Goal: Task Accomplishment & Management: Use online tool/utility

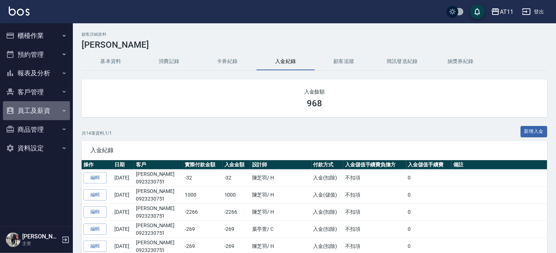
click at [39, 109] on button "員工及薪資" at bounding box center [36, 110] width 67 height 19
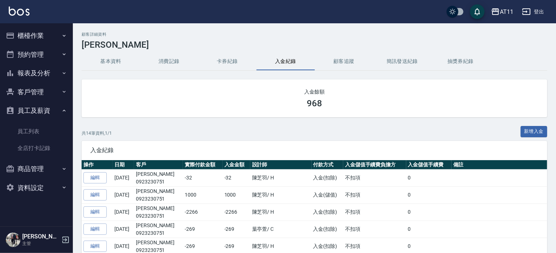
click at [40, 90] on button "客戶管理" at bounding box center [36, 92] width 67 height 19
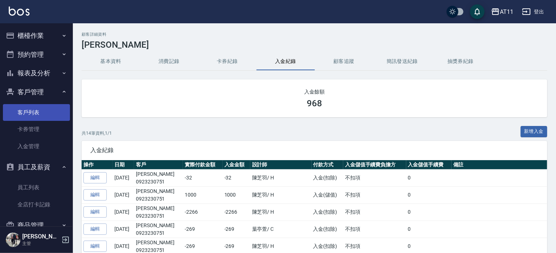
click at [37, 115] on link "客戶列表" at bounding box center [36, 112] width 67 height 17
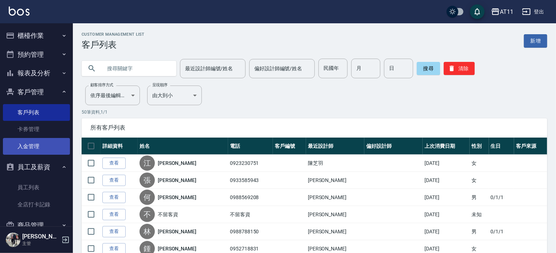
click at [35, 146] on link "入金管理" at bounding box center [36, 146] width 67 height 17
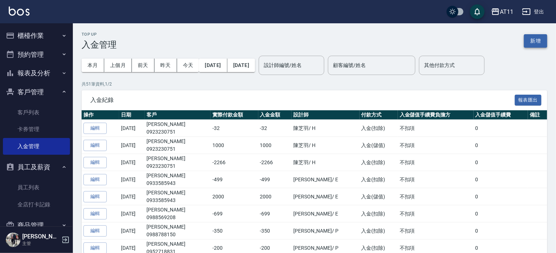
click at [533, 39] on button "新增" at bounding box center [535, 40] width 23 height 13
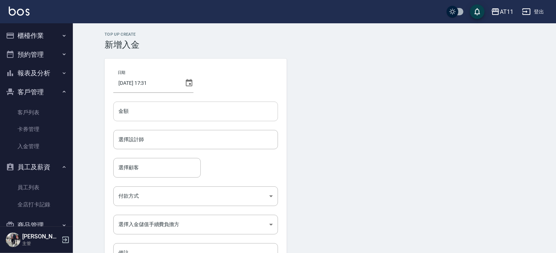
click at [155, 110] on input "金額" at bounding box center [195, 112] width 165 height 20
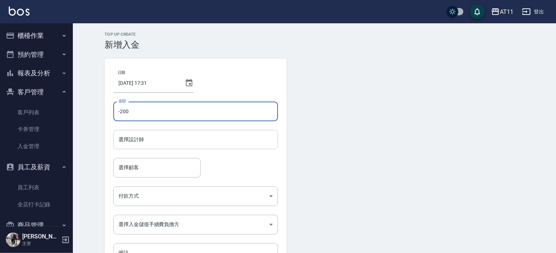
type input "-200"
click at [163, 138] on input "選擇設計師" at bounding box center [196, 139] width 158 height 13
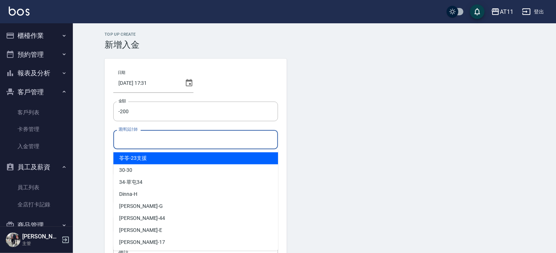
type input "ㄍ"
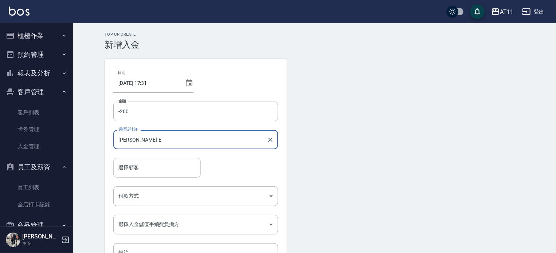
type input "[PERSON_NAME]-E"
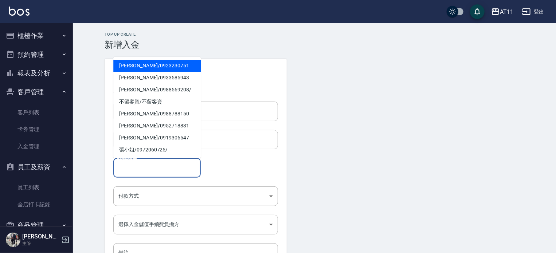
click at [156, 167] on input "選擇顧客" at bounding box center [157, 168] width 81 height 13
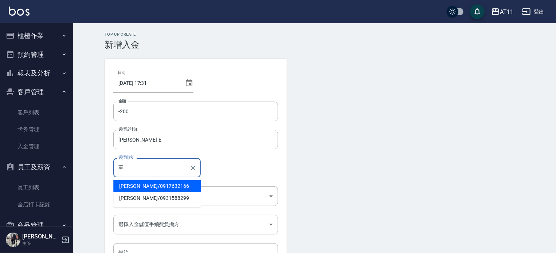
click at [144, 187] on span "[PERSON_NAME]/ 0917632166" at bounding box center [157, 187] width 88 height 12
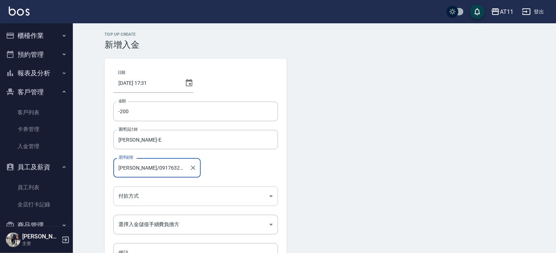
type input "[PERSON_NAME]/0917632166"
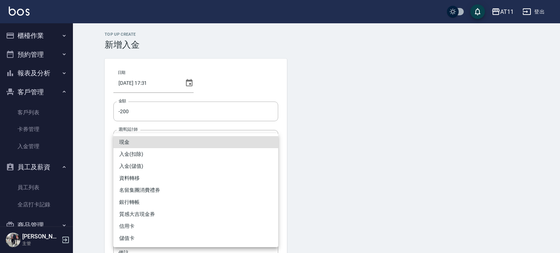
click at [158, 194] on body "AT11 登出 櫃檯作業 打帳單 帳單列表 現金收支登錄 材料自購登錄 每日結帳 排班表 現場電腦打卡 掃碼打卡 預約管理 預約管理 單日預約紀錄 單週預約紀…" at bounding box center [280, 151] width 560 height 303
click at [167, 155] on li "入金(扣除)" at bounding box center [195, 154] width 165 height 12
type input "入金(扣除)"
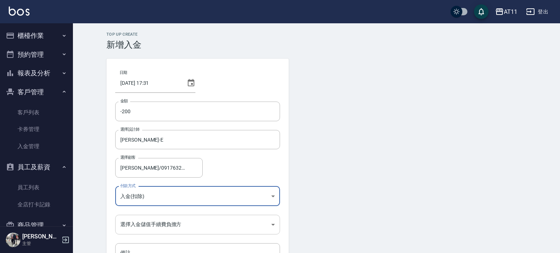
click at [182, 226] on body "AT11 登出 櫃檯作業 打帳單 帳單列表 現金收支登錄 材料自購登錄 每日結帳 排班表 現場電腦打卡 掃碼打卡 預約管理 預約管理 單日預約紀錄 單週預約紀…" at bounding box center [280, 151] width 560 height 303
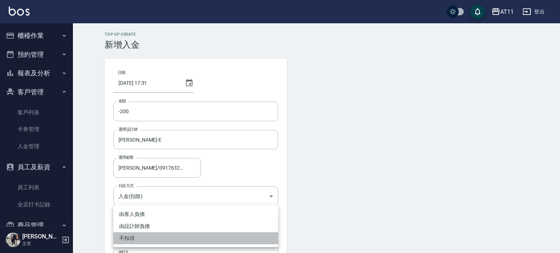
click at [174, 237] on li "不扣項" at bounding box center [195, 239] width 165 height 12
type input "WITHOUTHANDLINGFEE"
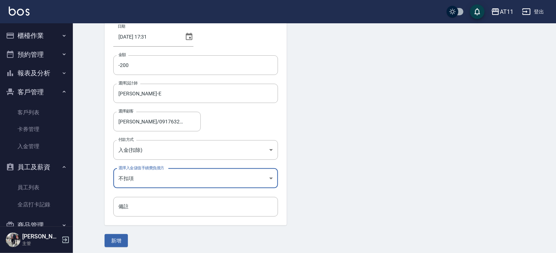
scroll to position [49, 0]
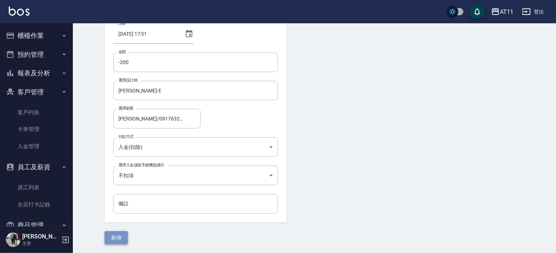
click at [121, 235] on button "新增" at bounding box center [116, 238] width 23 height 13
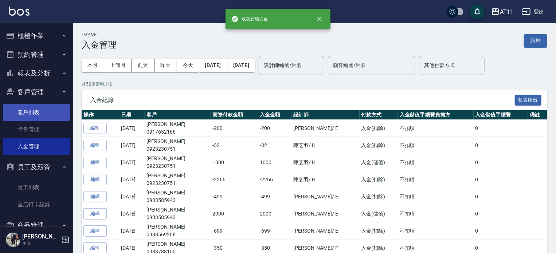
click at [34, 110] on link "客戶列表" at bounding box center [36, 112] width 67 height 17
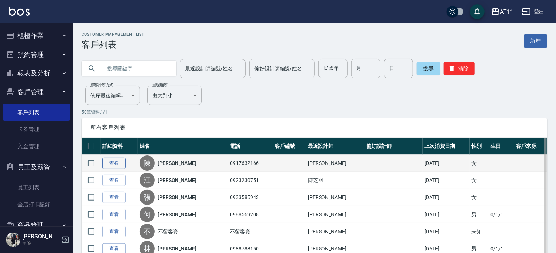
click at [111, 160] on link "查看" at bounding box center [113, 163] width 23 height 11
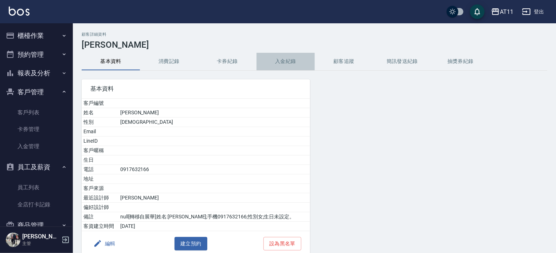
click at [287, 59] on button "入金紀錄" at bounding box center [286, 62] width 58 height 18
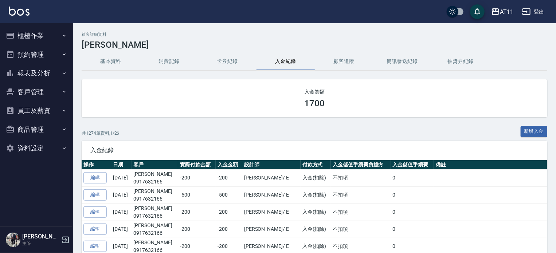
click at [33, 37] on button "櫃檯作業" at bounding box center [36, 35] width 67 height 19
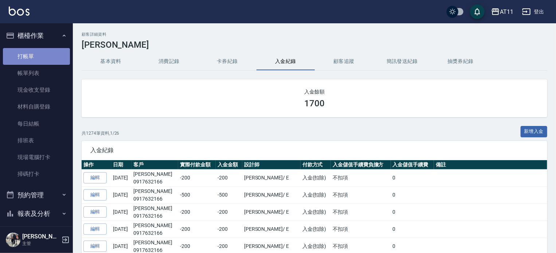
click at [36, 59] on link "打帳單" at bounding box center [36, 56] width 67 height 17
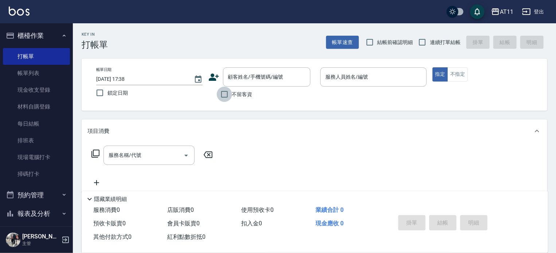
click at [225, 93] on input "不留客資" at bounding box center [224, 94] width 15 height 15
checkbox input "true"
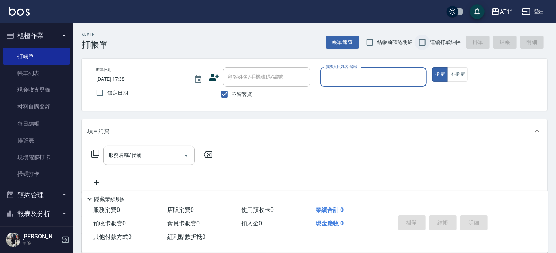
click at [423, 42] on input "連續打單結帳" at bounding box center [422, 42] width 15 height 15
checkbox input "true"
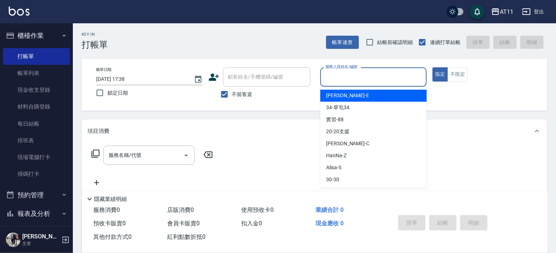
click at [360, 78] on input "服務人員姓名/編號" at bounding box center [374, 77] width 100 height 13
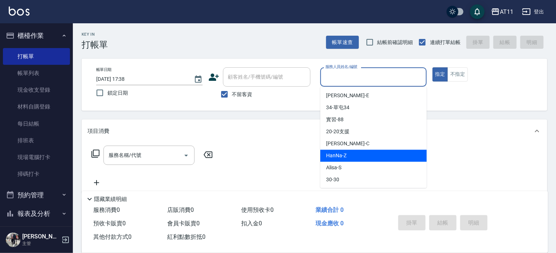
type input "ㄍ"
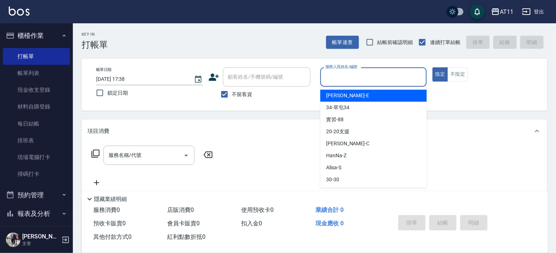
type input "r"
type input "[PERSON_NAME]-E"
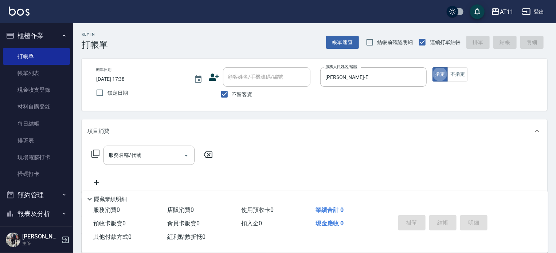
type button "true"
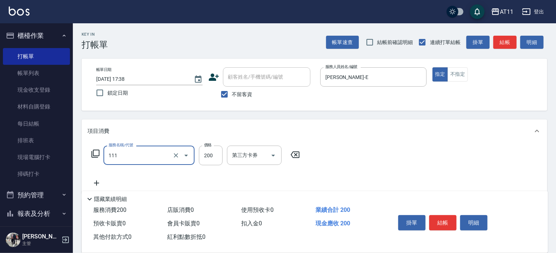
type input "精油洗髮(111)"
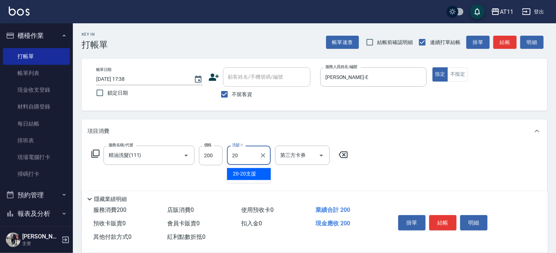
type input "20-20支援"
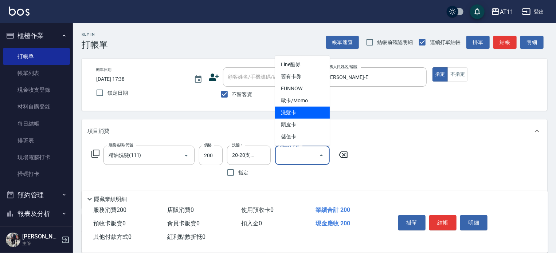
type input "洗髮卡"
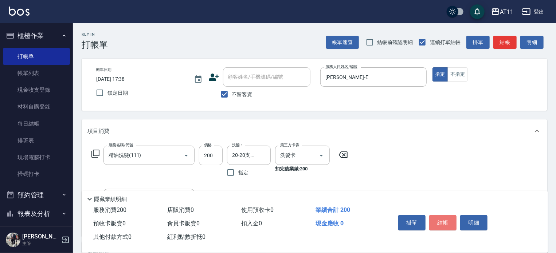
click at [448, 220] on button "結帳" at bounding box center [443, 223] width 27 height 15
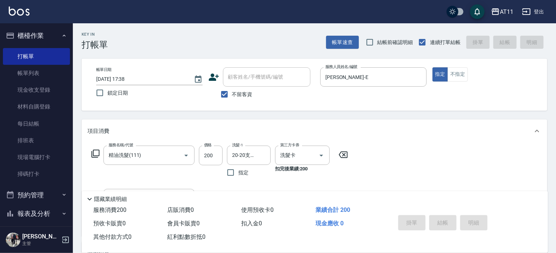
type input "2025/08/10 17:39"
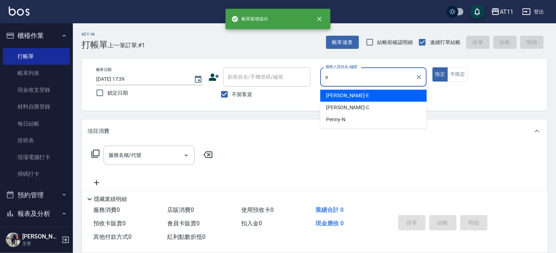
type input "[PERSON_NAME]-E"
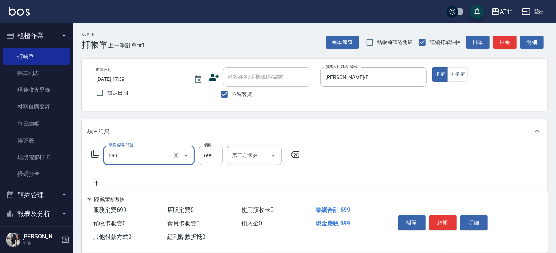
type input "SPA699(699)"
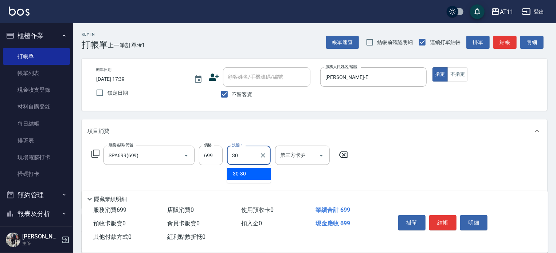
type input "30-30"
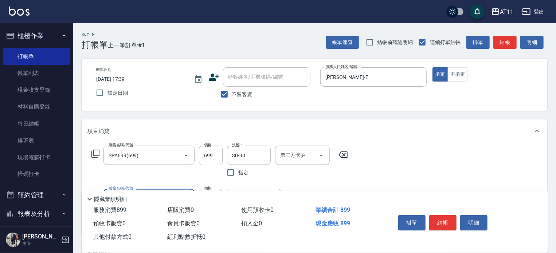
type input "剪髮(200)"
click at [448, 220] on button "結帳" at bounding box center [443, 223] width 27 height 15
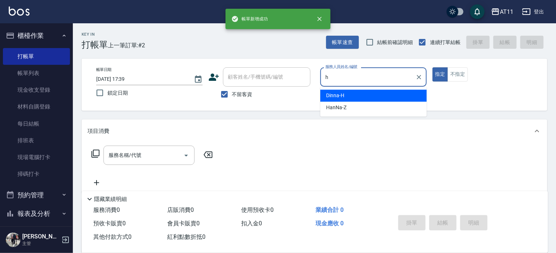
type input "Dinna-H"
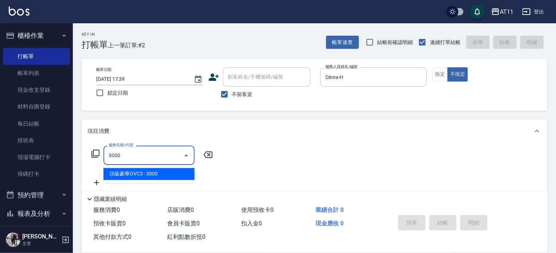
type input "頂級豪華OVC3(3000)"
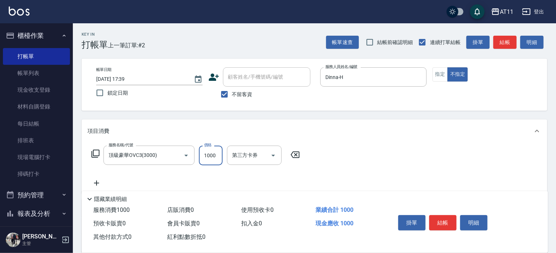
type input "1000"
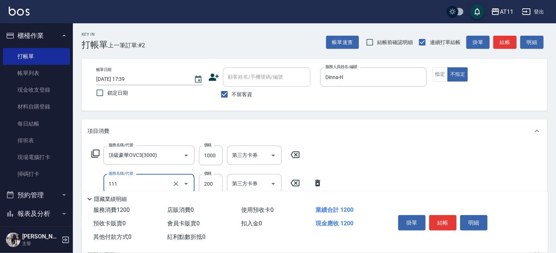
type input "精油洗髮(111)"
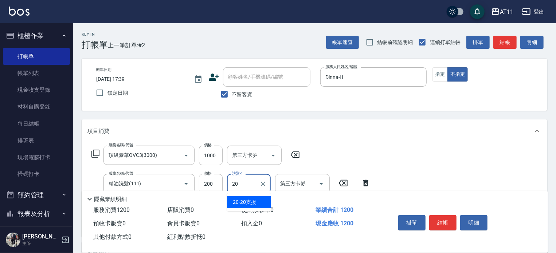
type input "20-20支援"
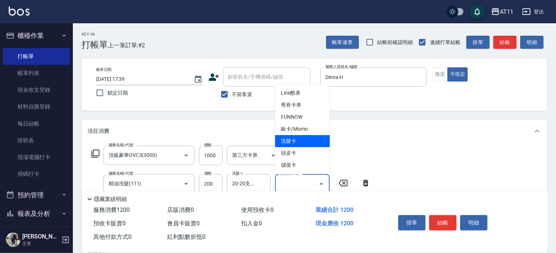
type input "洗髮卡"
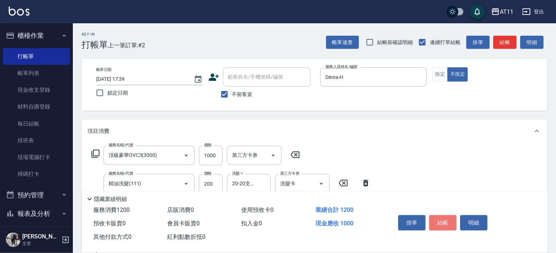
click at [448, 220] on button "結帳" at bounding box center [443, 223] width 27 height 15
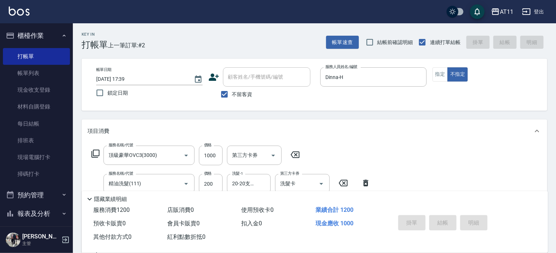
type input "2025/08/10 17:40"
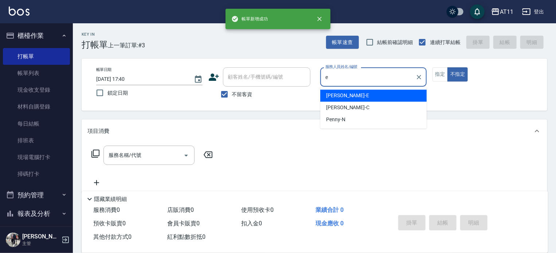
type input "[PERSON_NAME]-E"
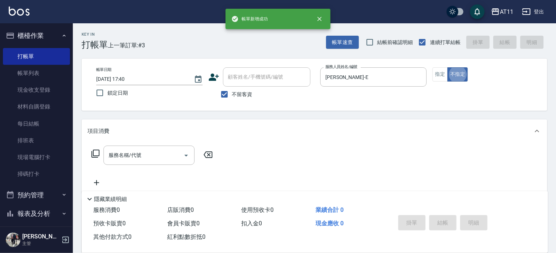
type button "false"
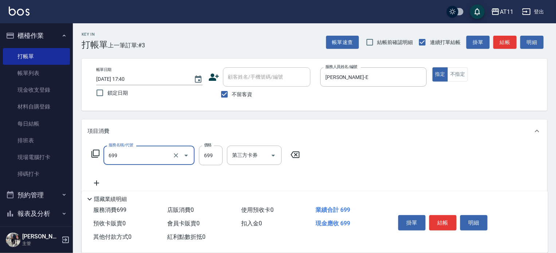
type input "SPA699(699)"
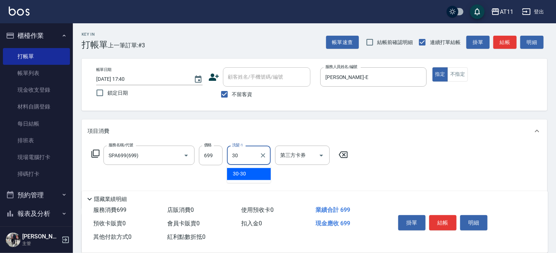
type input "30-30"
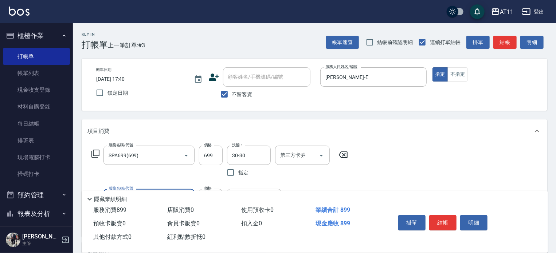
type input "剪髮(200)"
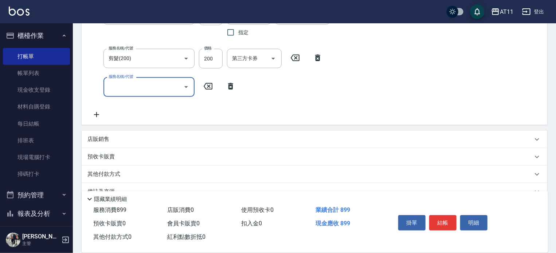
scroll to position [157, 0]
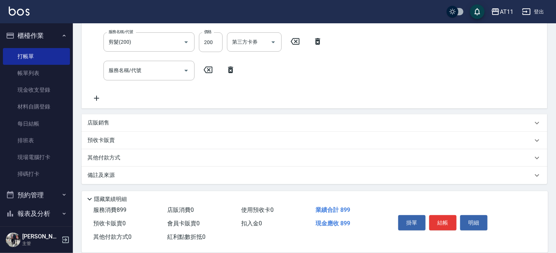
click at [248, 150] on div "其他付款方式" at bounding box center [315, 159] width 466 height 18
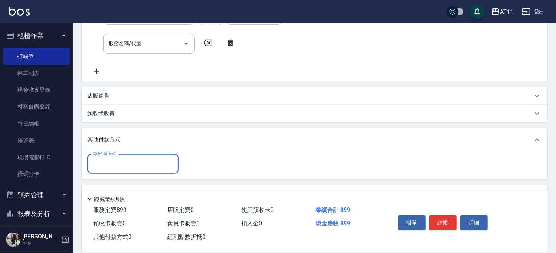
scroll to position [202, 0]
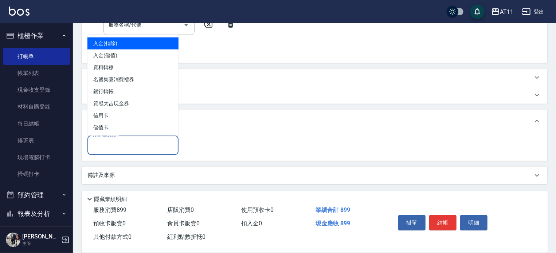
click at [143, 144] on input "其他付款方式" at bounding box center [133, 145] width 85 height 13
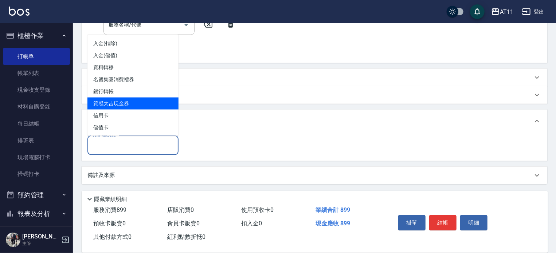
click at [146, 98] on span "質感大吉現金券" at bounding box center [133, 104] width 91 height 12
type input "質感大吉現金券"
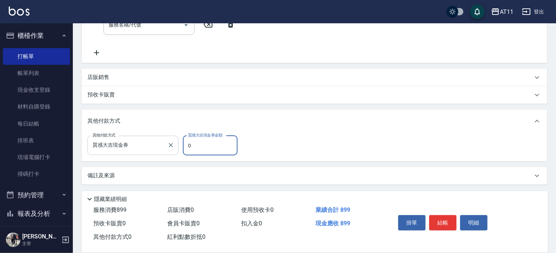
click at [166, 143] on button "Clear" at bounding box center [171, 145] width 10 height 10
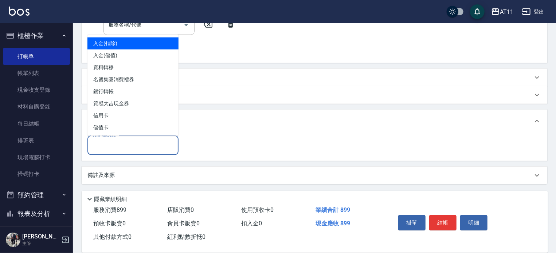
click at [156, 143] on input "其他付款方式" at bounding box center [133, 145] width 85 height 13
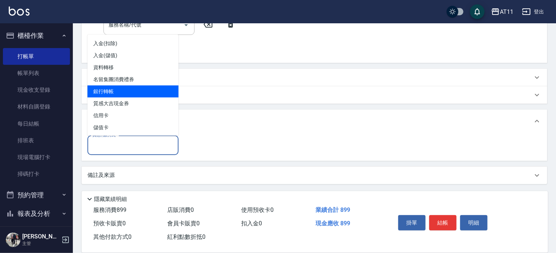
click at [154, 92] on span "銀行轉帳" at bounding box center [133, 92] width 91 height 12
type input "銀行轉帳"
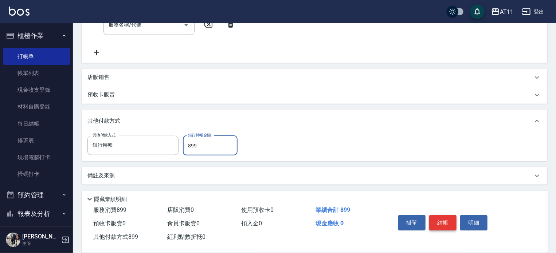
type input "899"
click at [442, 221] on button "結帳" at bounding box center [443, 223] width 27 height 15
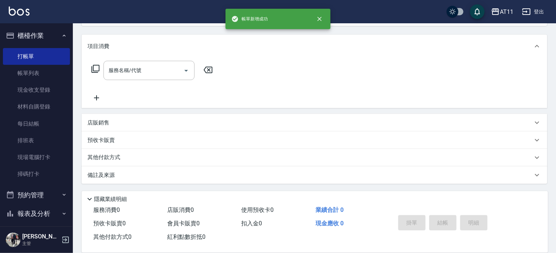
scroll to position [0, 0]
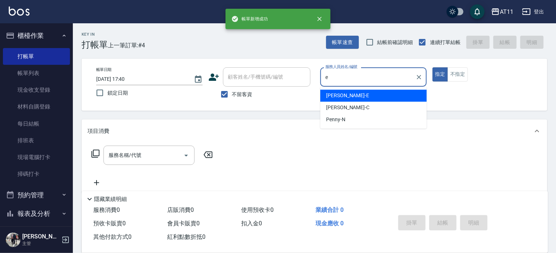
type input "[PERSON_NAME]-E"
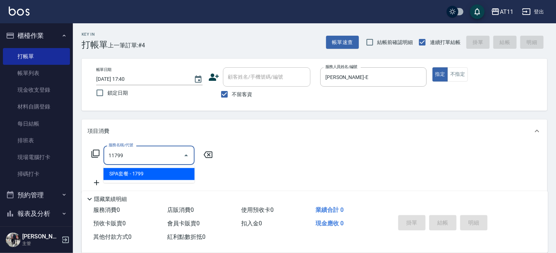
type input "SPA套餐(11799)"
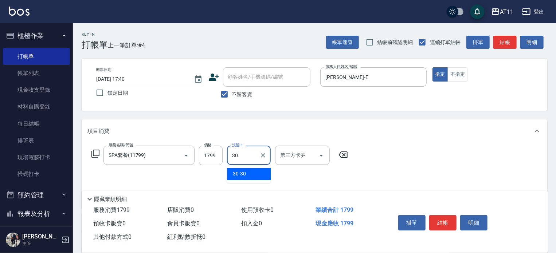
type input "30-30"
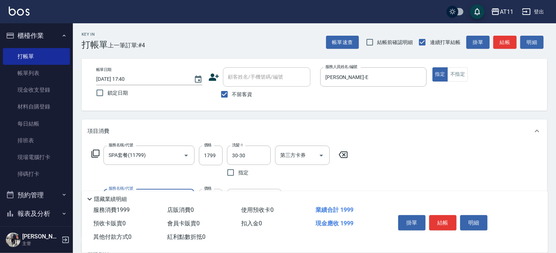
type input "剪髮(200)"
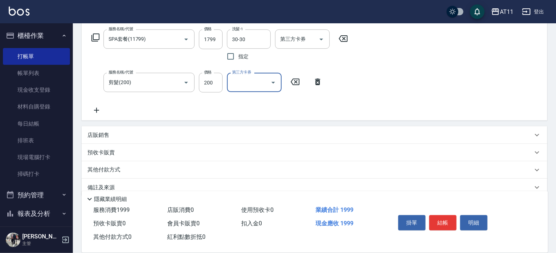
scroll to position [128, 0]
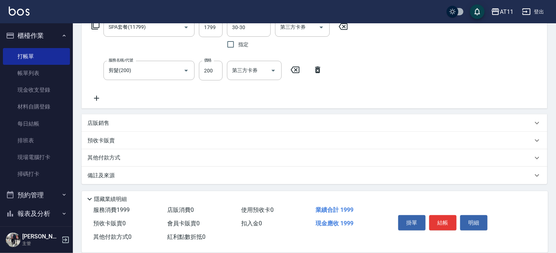
click at [285, 150] on div "其他付款方式" at bounding box center [315, 159] width 466 height 18
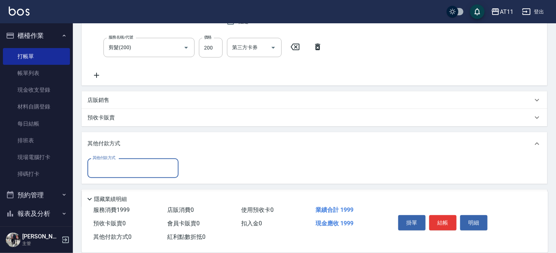
scroll to position [174, 0]
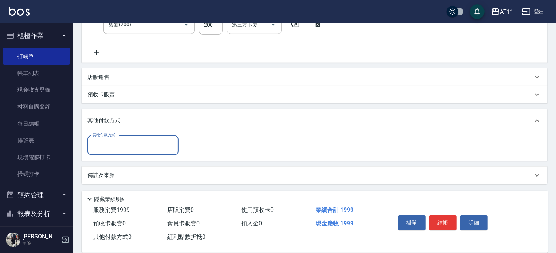
click at [148, 143] on input "其他付款方式" at bounding box center [133, 145] width 85 height 13
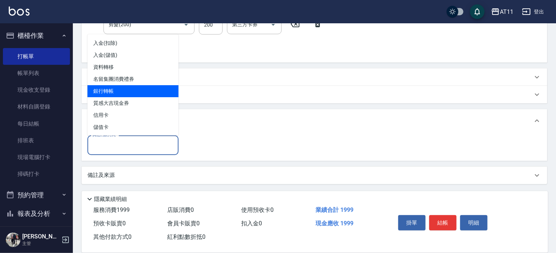
click at [146, 90] on span "銀行轉帳" at bounding box center [133, 91] width 91 height 12
type input "銀行轉帳"
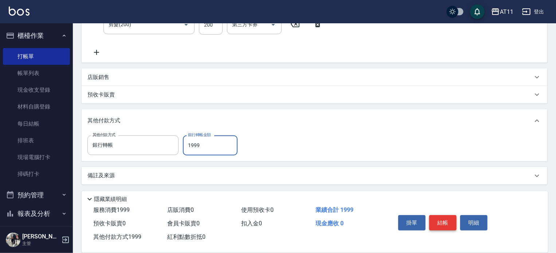
type input "1999"
click at [442, 216] on button "結帳" at bounding box center [443, 223] width 27 height 15
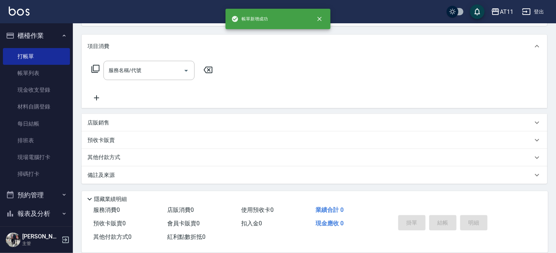
scroll to position [0, 0]
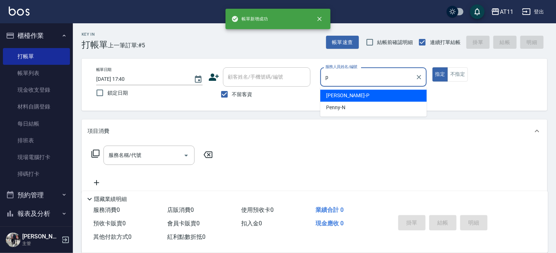
type input "Park-P"
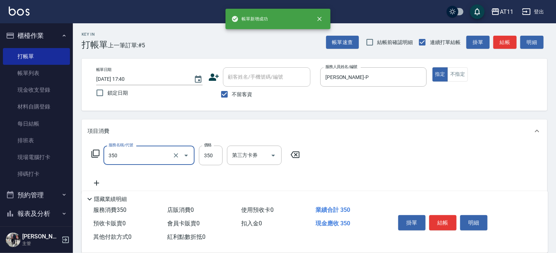
type input "洗髮(350)"
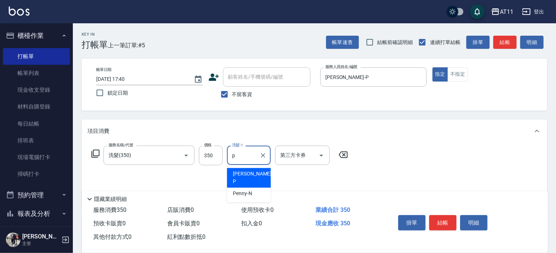
type input "Park-P"
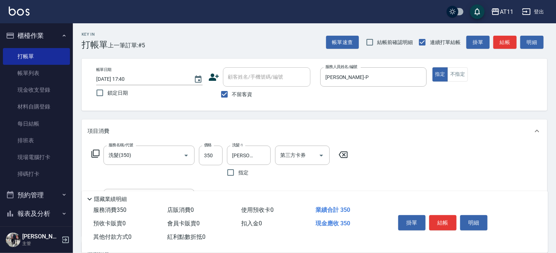
drag, startPoint x: 422, startPoint y: 218, endPoint x: 446, endPoint y: 207, distance: 27.0
click at [434, 191] on div "隱藏業績明細 服務消費 350 店販消費 0 使用預收卡 0 業績合計 350 預收卡販賣 0 會員卡販賣 0 扣入金 0 現金應收 350 其他付款方式 0…" at bounding box center [315, 222] width 467 height 62
click at [435, 223] on button "結帳" at bounding box center [443, 223] width 27 height 15
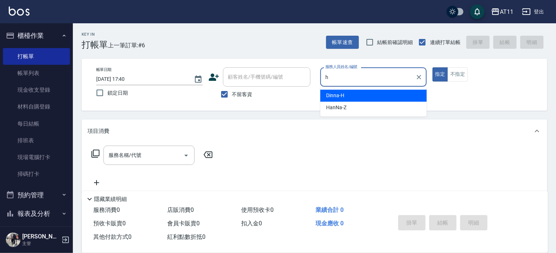
type input "Dinna-H"
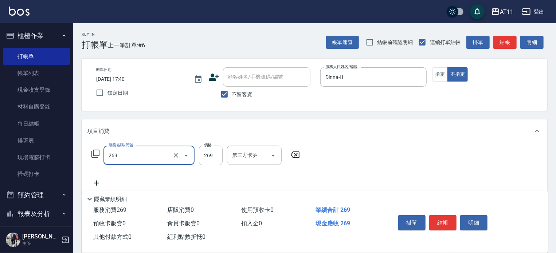
type input "一般洗剪(269)"
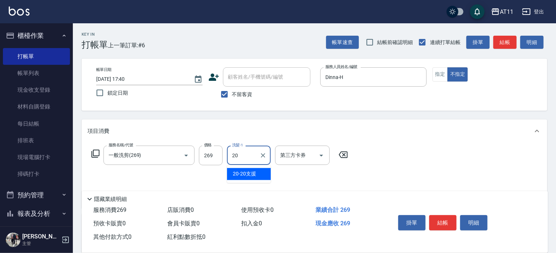
type input "20-20支援"
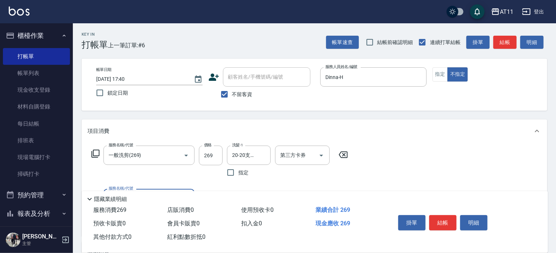
click at [443, 223] on button "結帳" at bounding box center [443, 223] width 27 height 15
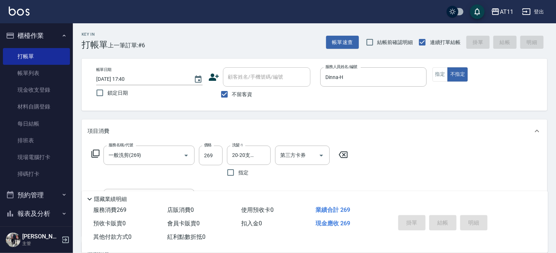
type input "2025/08/10 17:42"
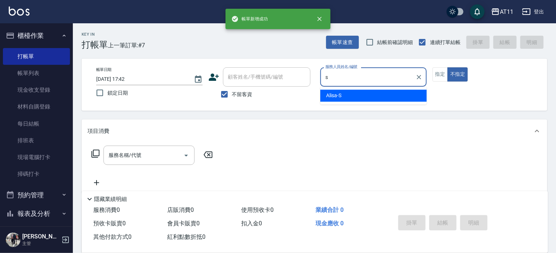
type input "Alisa-S"
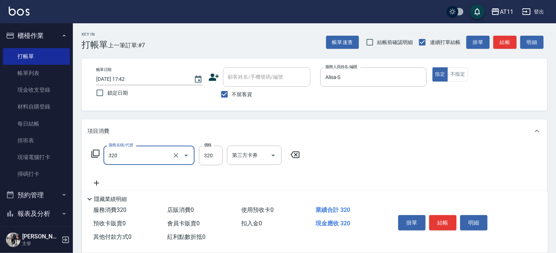
type input "洗剪(320)"
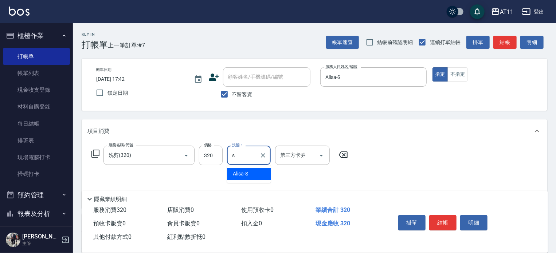
type input "Alisa-S"
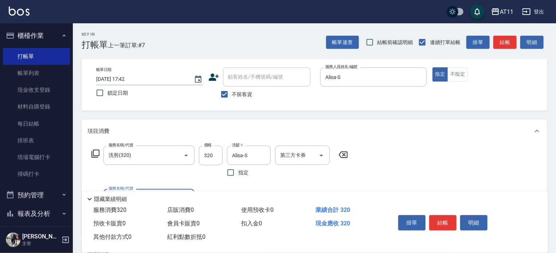
click at [443, 223] on button "結帳" at bounding box center [443, 223] width 27 height 15
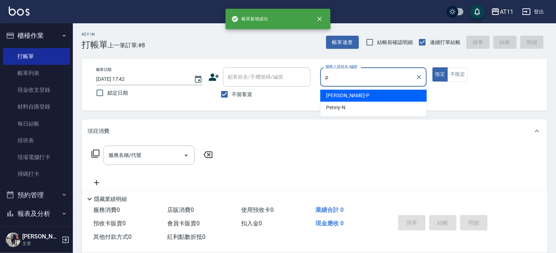
type input "Park-P"
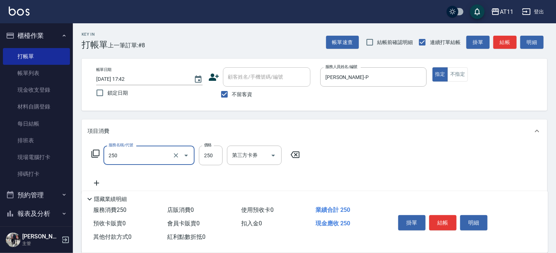
type input "B級單剪(250)"
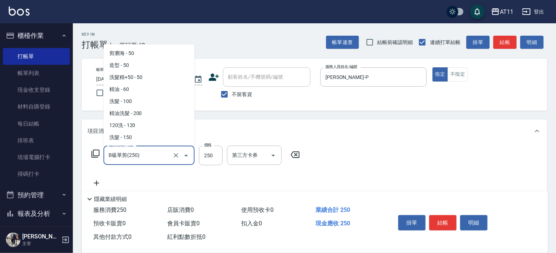
click at [166, 156] on input "B級單剪(250)" at bounding box center [139, 155] width 64 height 13
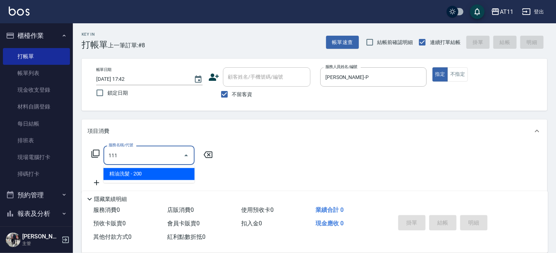
type input "精油洗髮(111)"
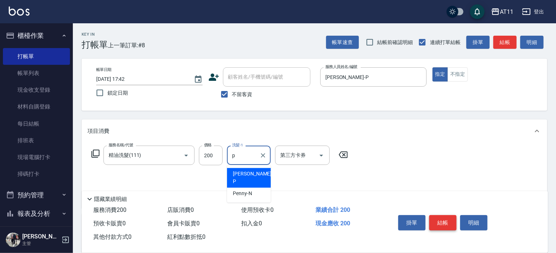
type input "Park-P"
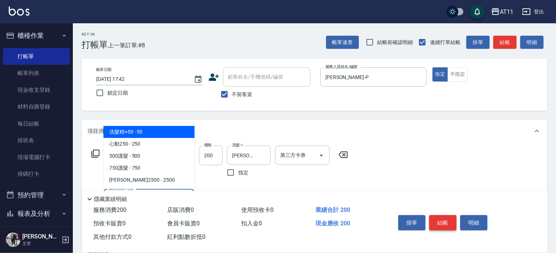
type input "洗髮精+50(50)"
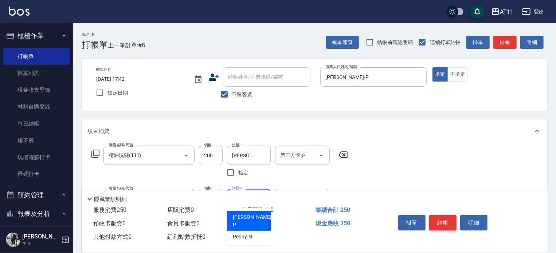
type input "Park-P"
click at [438, 217] on button "結帳" at bounding box center [443, 223] width 27 height 15
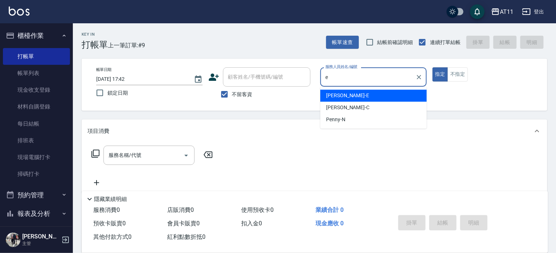
type input "[PERSON_NAME]-E"
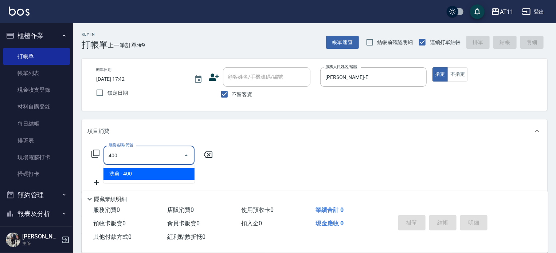
type input "洗剪(400)"
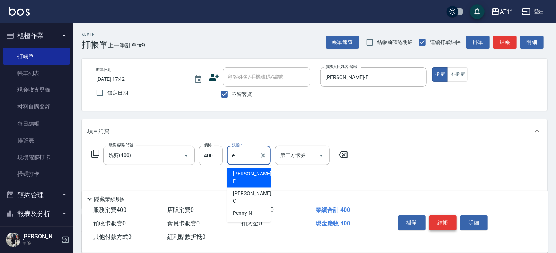
type input "[PERSON_NAME]-E"
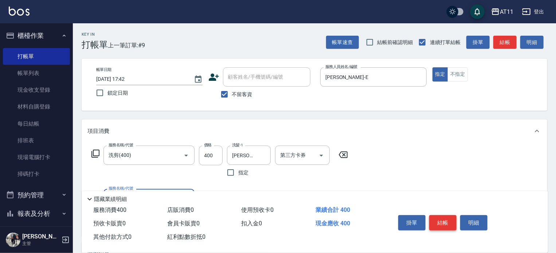
click at [438, 217] on button "結帳" at bounding box center [443, 223] width 27 height 15
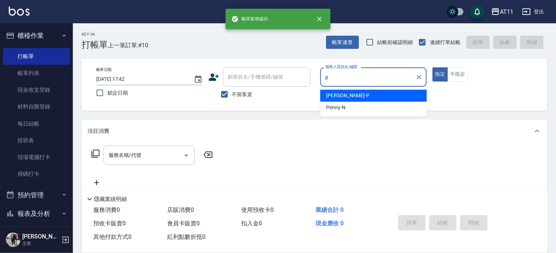
type input "Park-P"
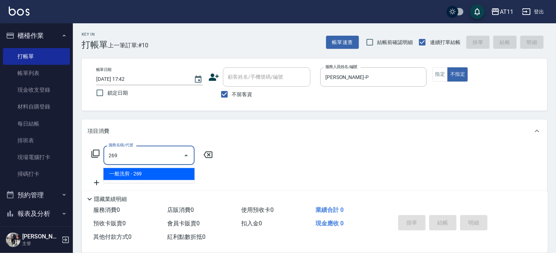
type input "一般洗剪(269)"
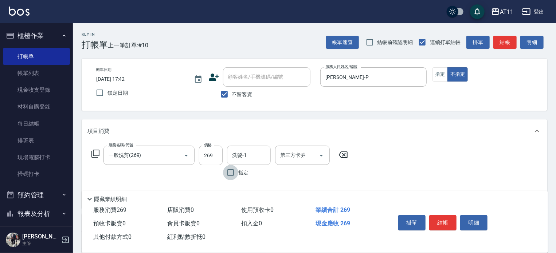
click at [252, 158] on input "洗髮-1" at bounding box center [248, 155] width 37 height 13
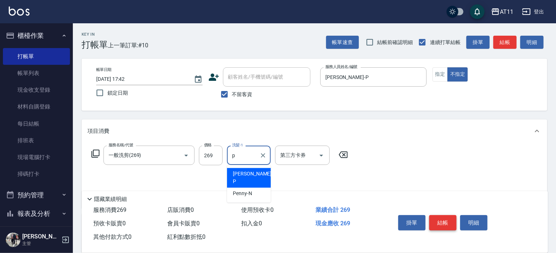
type input "Park-P"
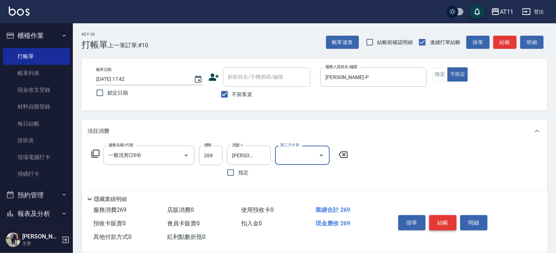
click at [451, 219] on button "結帳" at bounding box center [443, 223] width 27 height 15
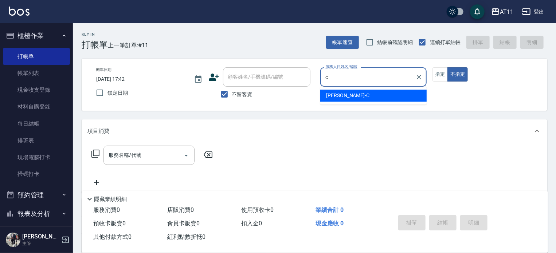
type input "Connie-C"
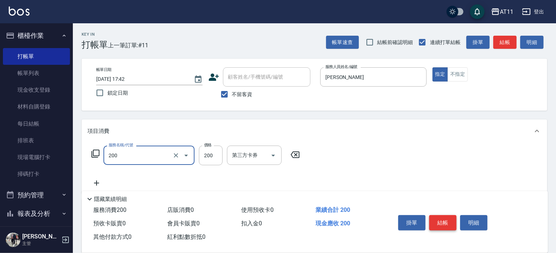
type input "剪髮(200)"
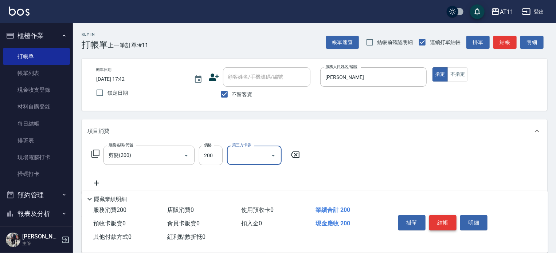
click at [451, 219] on button "結帳" at bounding box center [443, 223] width 27 height 15
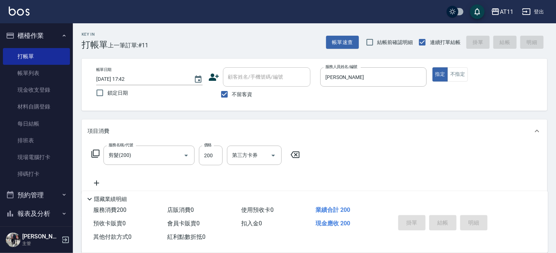
type input "2025/08/10 17:43"
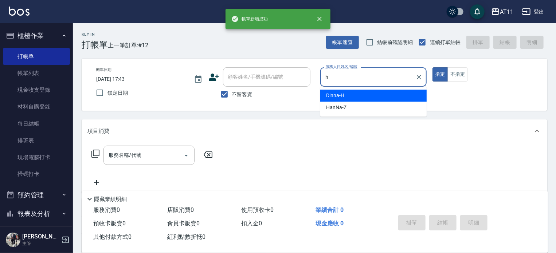
type input "Dinna-H"
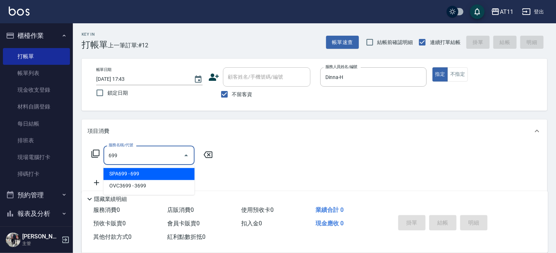
type input "SPA699(699)"
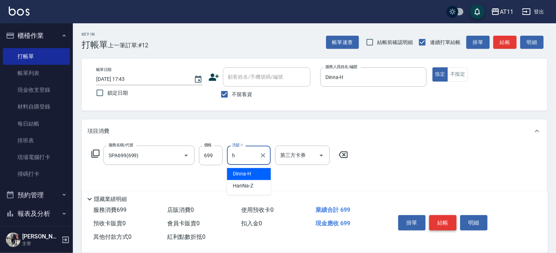
type input "Dinna-H"
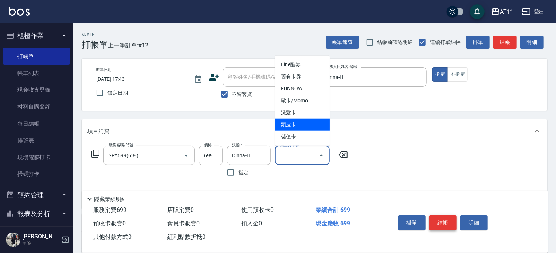
type input "頭皮卡"
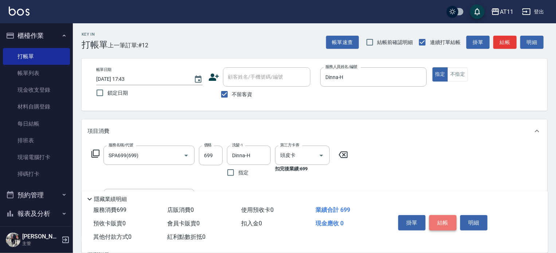
click at [451, 219] on button "結帳" at bounding box center [443, 223] width 27 height 15
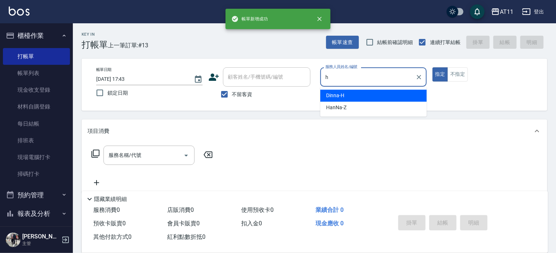
type input "Dinna-H"
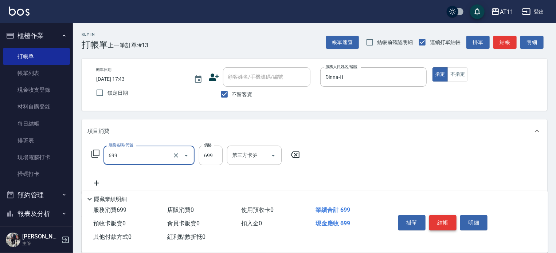
type input "SPA699(699)"
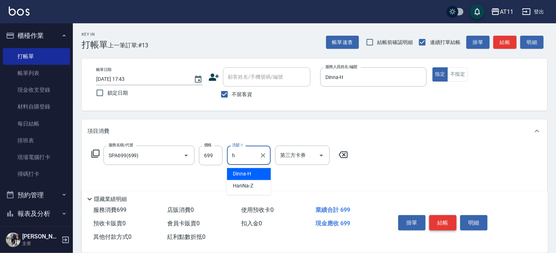
type input "Dinna-H"
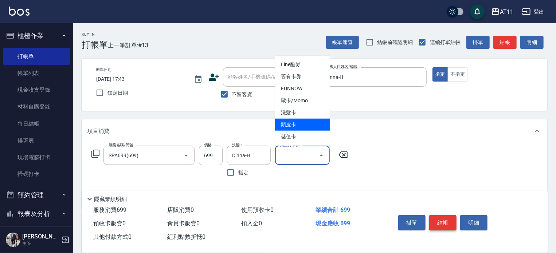
type input "頭皮卡"
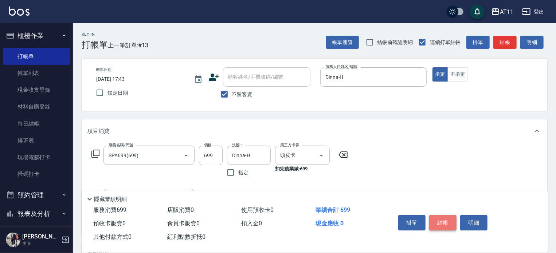
click at [451, 219] on button "結帳" at bounding box center [443, 223] width 27 height 15
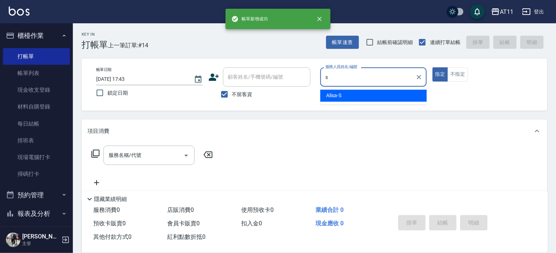
type input "Alisa-S"
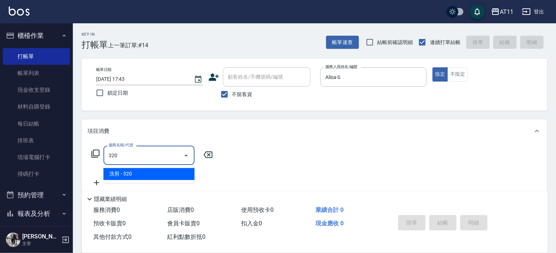
type input "洗剪(320)"
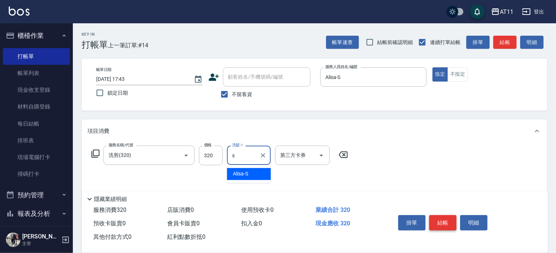
type input "Alisa-S"
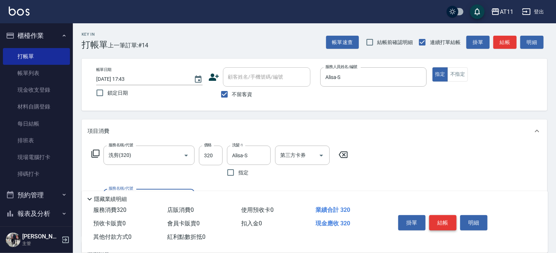
click at [451, 219] on button "結帳" at bounding box center [443, 223] width 27 height 15
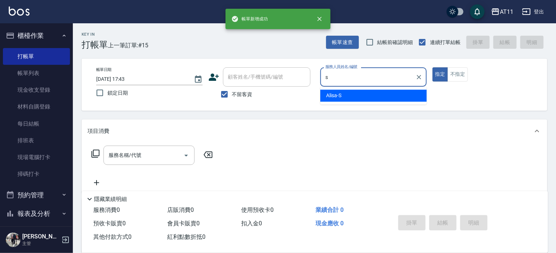
type input "Alisa-S"
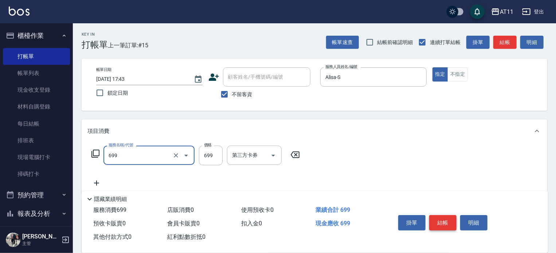
type input "SPA699(699)"
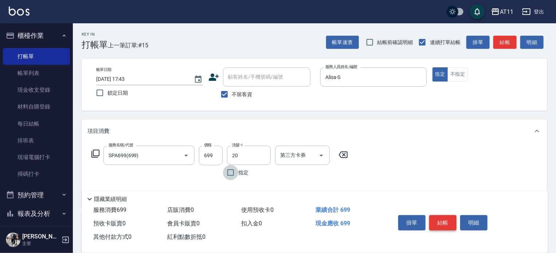
type input "20-20支援"
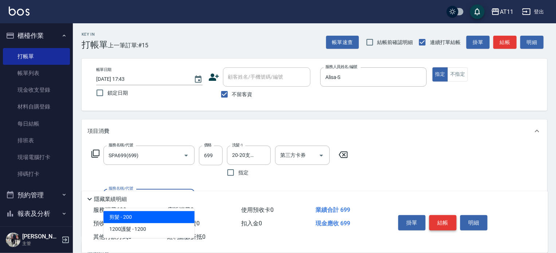
type input "剪髮(200)"
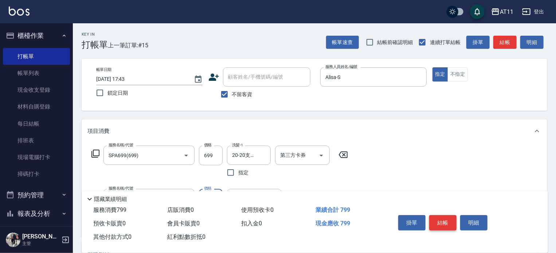
type input "100"
click at [451, 219] on button "結帳" at bounding box center [443, 223] width 27 height 15
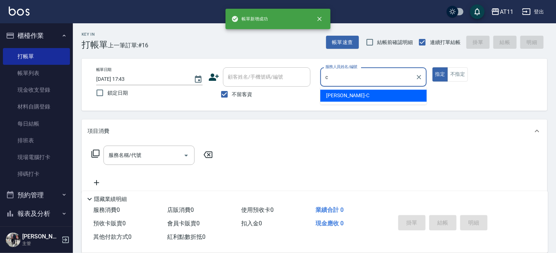
type input "Connie-C"
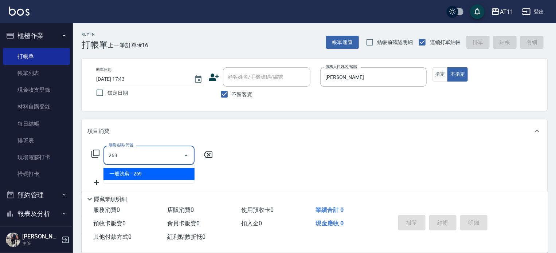
type input "一般洗剪(269)"
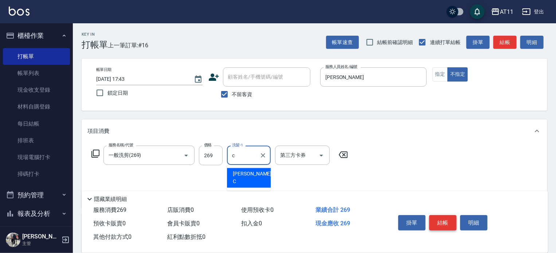
type input "Connie-C"
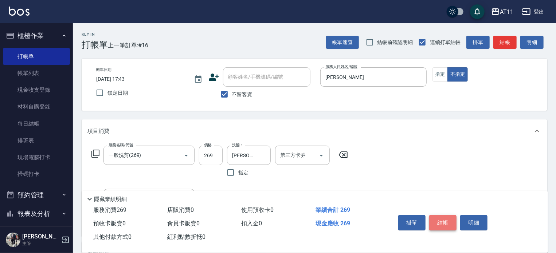
click at [451, 219] on button "結帳" at bounding box center [443, 223] width 27 height 15
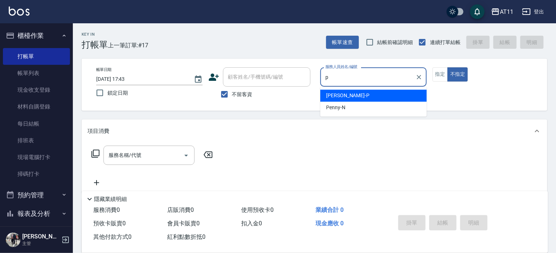
type input "Park-P"
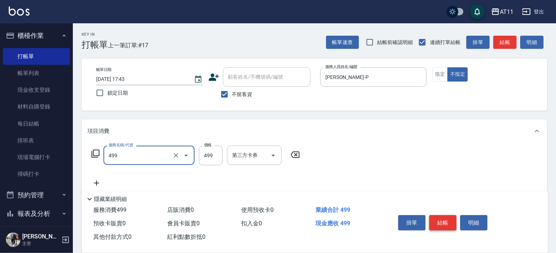
type input "SPA499(499)"
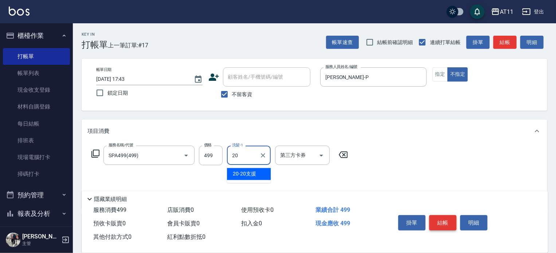
type input "20-20支援"
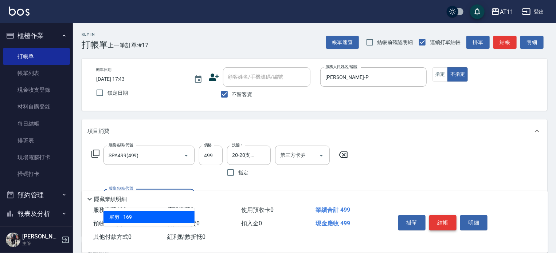
type input "單剪(169)"
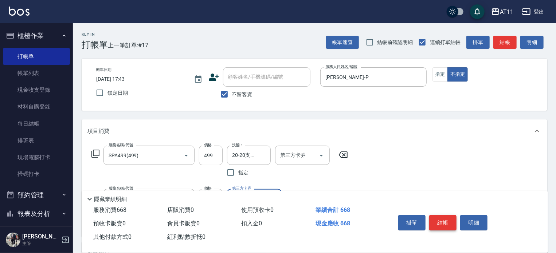
click at [451, 219] on button "結帳" at bounding box center [443, 223] width 27 height 15
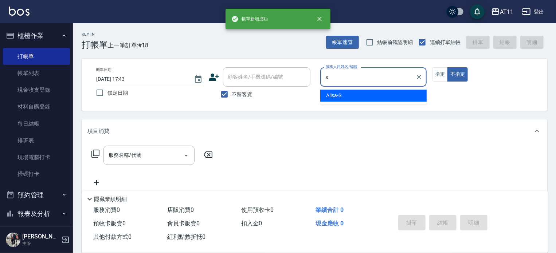
type input "Alisa-S"
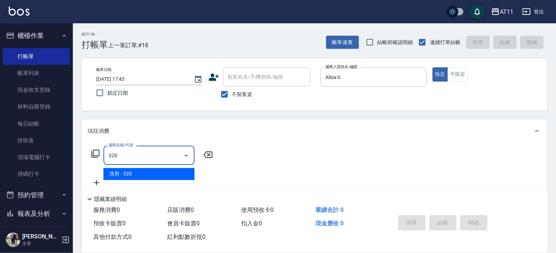
type input "洗剪(320)"
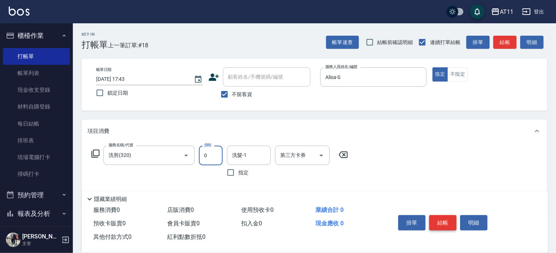
type input "0"
type input "3"
drag, startPoint x: 214, startPoint y: 157, endPoint x: 277, endPoint y: 175, distance: 65.2
click at [214, 156] on input "0" at bounding box center [211, 156] width 24 height 20
type input "320"
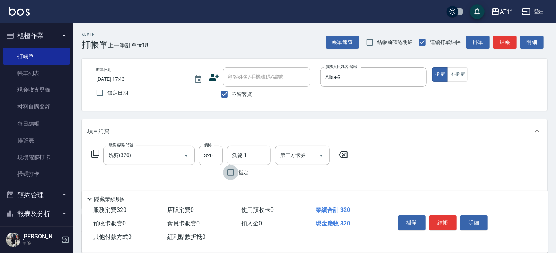
click at [255, 154] on input "洗髮-1" at bounding box center [248, 155] width 37 height 13
type input "Alisa-S"
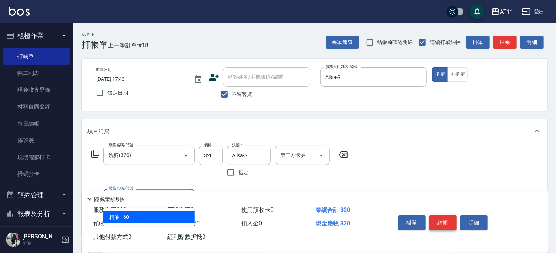
type input "精油(60)"
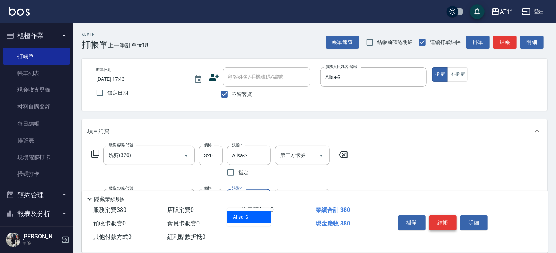
type input "Alisa-S"
click at [446, 219] on button "結帳" at bounding box center [443, 223] width 27 height 15
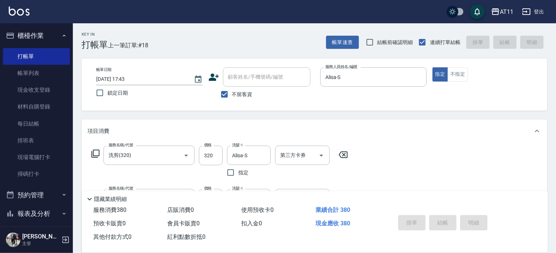
type input "2025/08/10 17:44"
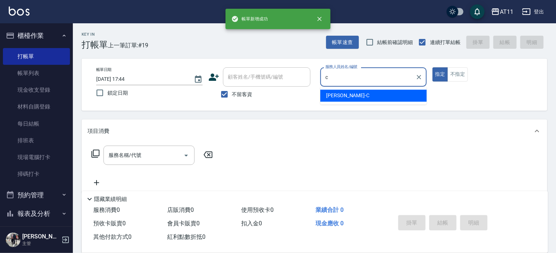
type input "Connie-C"
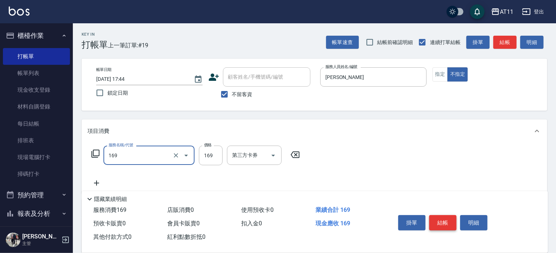
type input "單剪(169)"
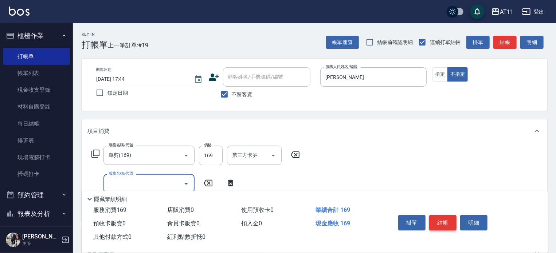
click at [446, 219] on button "結帳" at bounding box center [443, 223] width 27 height 15
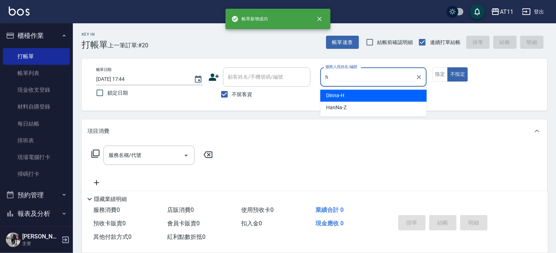
type input "Dinna-H"
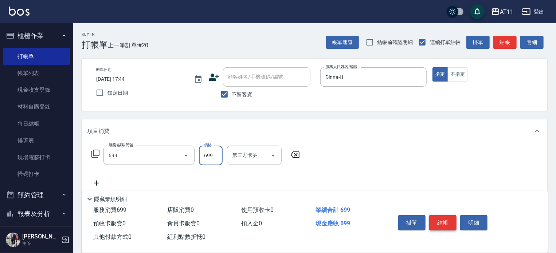
type input "SPA699(699)"
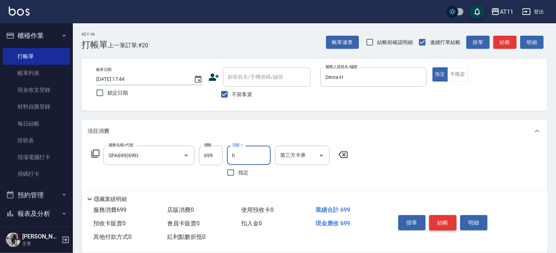
type input "Dinna-H"
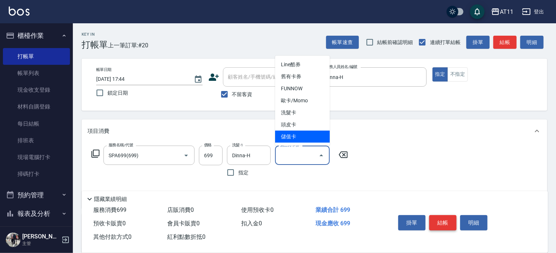
type input "儲值卡"
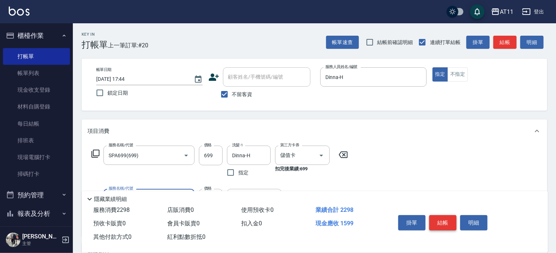
type input "染髮套餐(1599)"
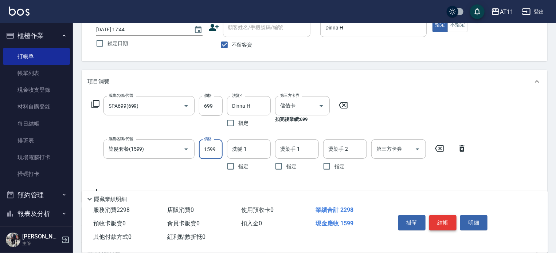
scroll to position [109, 0]
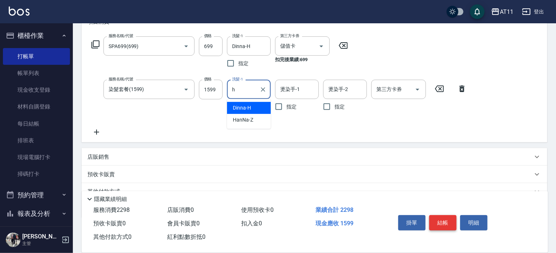
type input "Dinna-H"
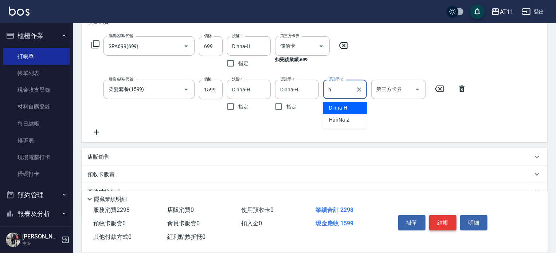
type input "Dinna-H"
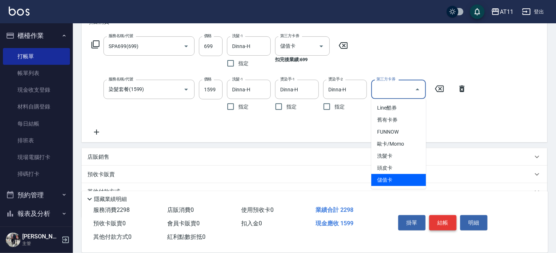
type input "儲值卡"
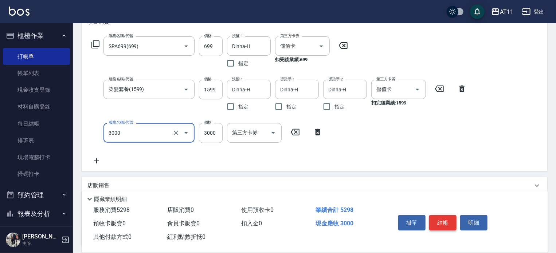
type input "頂級豪華OVC3(3000)"
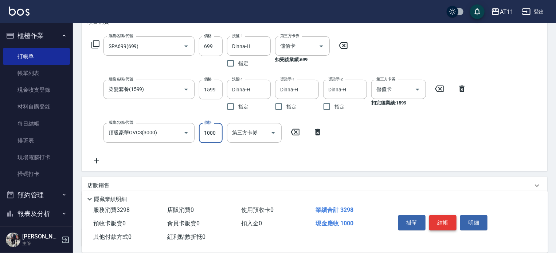
type input "1000"
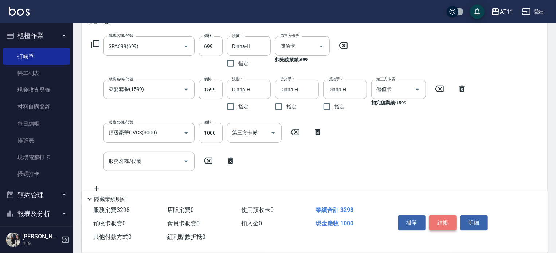
click at [444, 221] on button "結帳" at bounding box center [443, 223] width 27 height 15
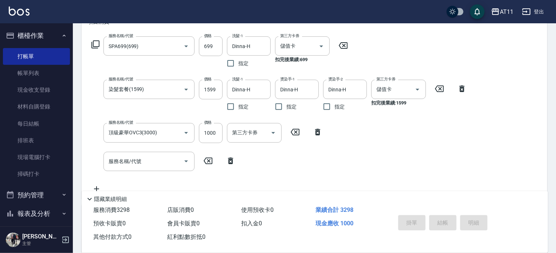
type input "2025/08/10 17:45"
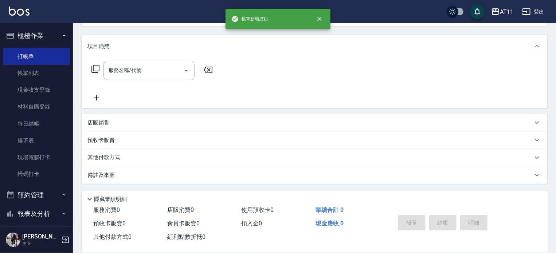
scroll to position [0, 0]
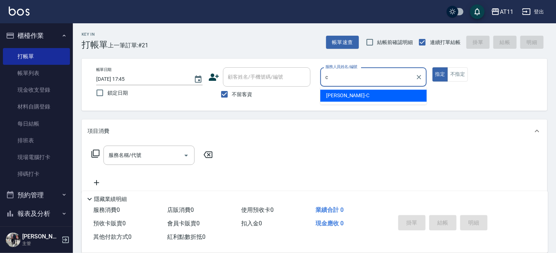
type input "Connie-C"
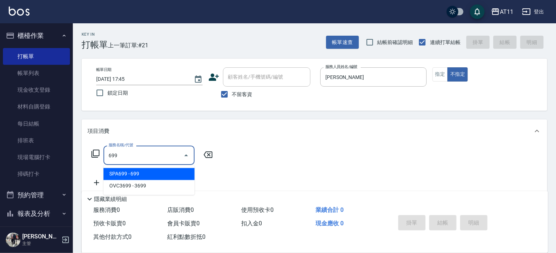
type input "SPA699(699)"
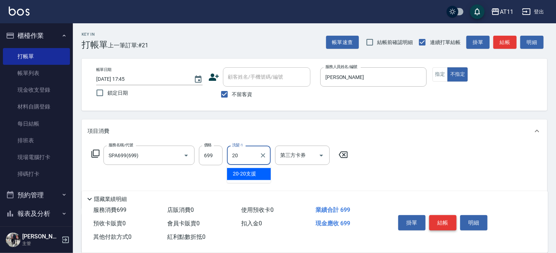
type input "20-20支援"
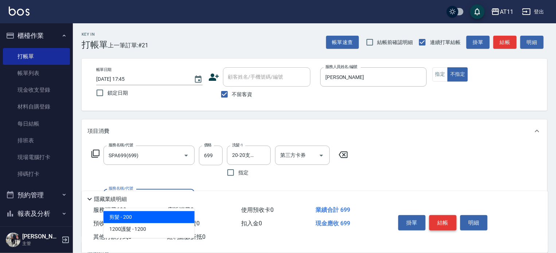
type input "剪髮(200)"
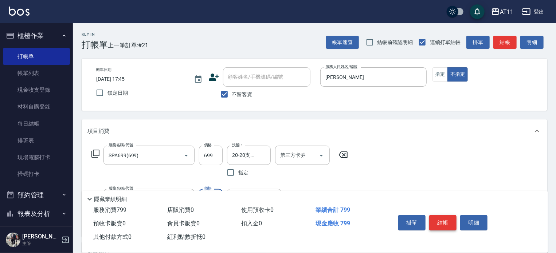
type input "100"
click at [444, 221] on button "結帳" at bounding box center [443, 223] width 27 height 15
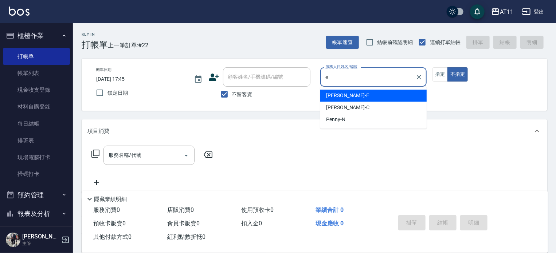
type input "[PERSON_NAME]-E"
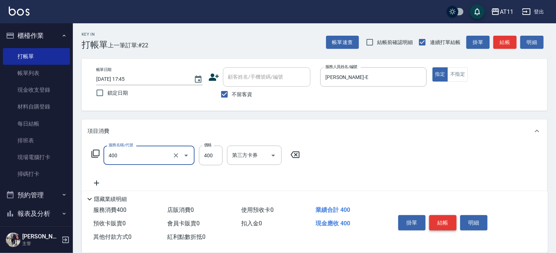
type input "洗剪(400)"
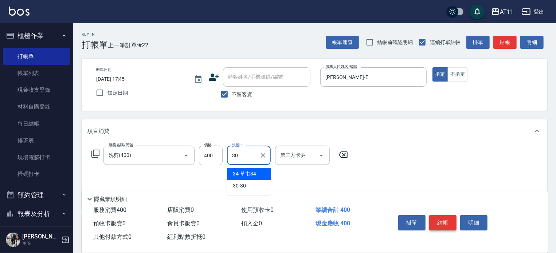
type input "30-30"
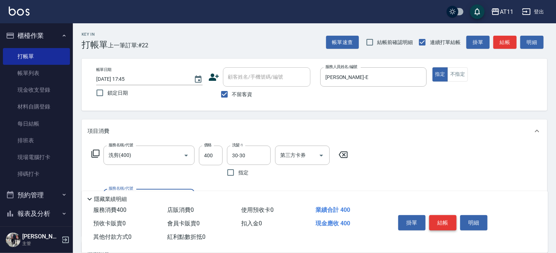
click at [444, 221] on button "結帳" at bounding box center [443, 223] width 27 height 15
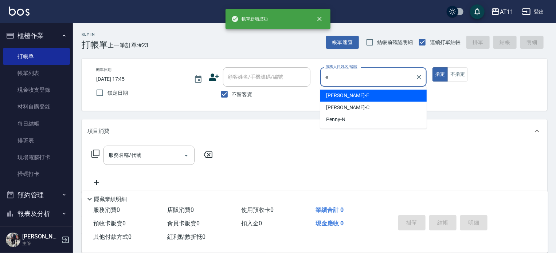
type input "[PERSON_NAME]-E"
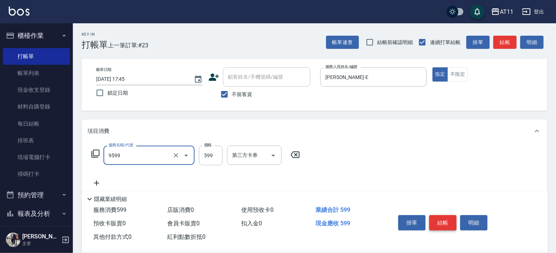
type input "D套餐(9599)"
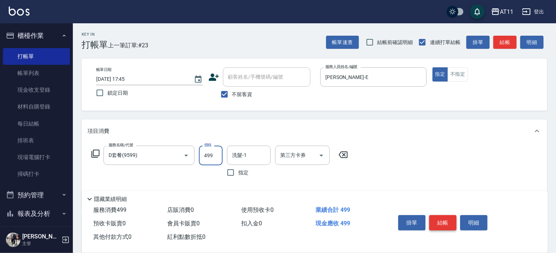
type input "499"
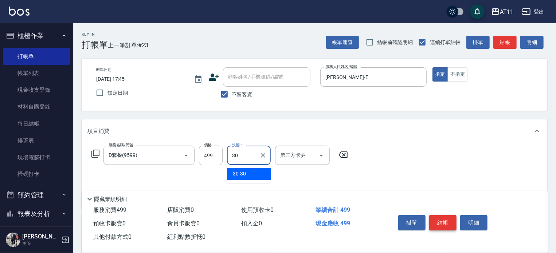
type input "30-30"
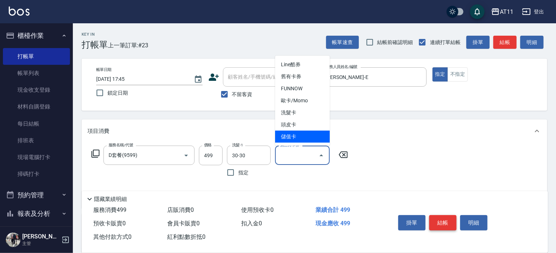
type input "儲值卡"
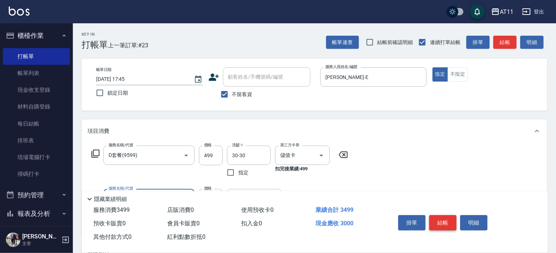
type input "頂級豪華OVC3(3000)"
type input "2000"
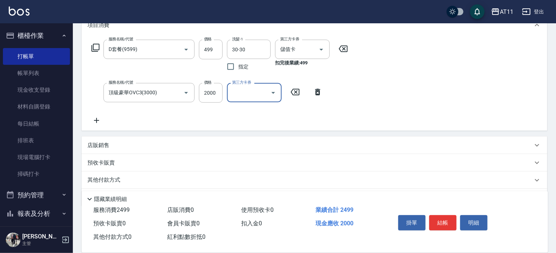
scroll to position [109, 0]
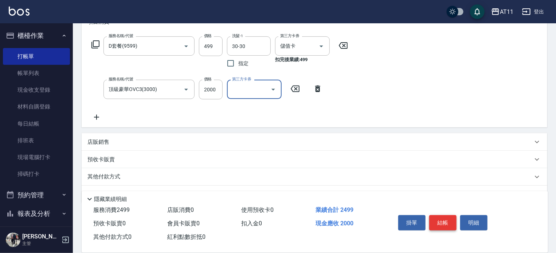
click at [442, 216] on button "結帳" at bounding box center [443, 223] width 27 height 15
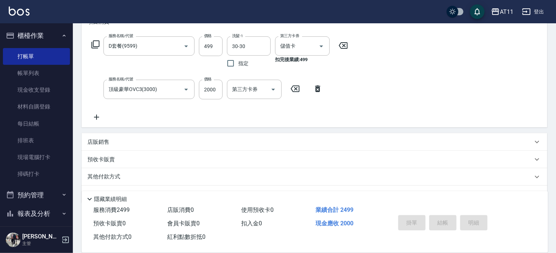
type input "2025/08/10 17:46"
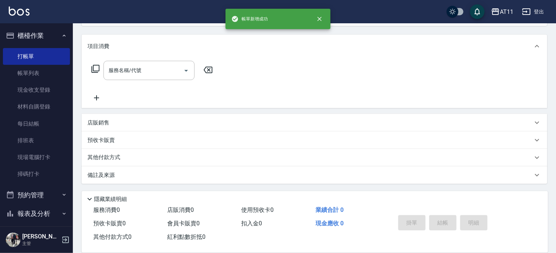
scroll to position [0, 0]
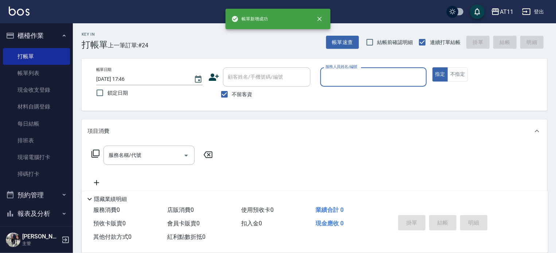
click at [36, 34] on button "櫃檯作業" at bounding box center [36, 35] width 67 height 19
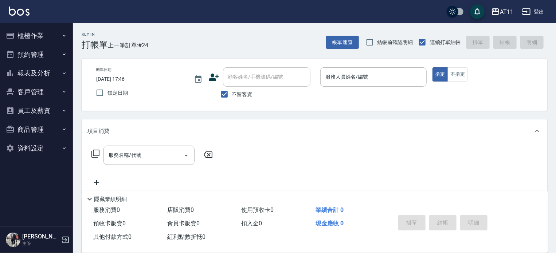
click at [37, 94] on button "客戶管理" at bounding box center [36, 92] width 67 height 19
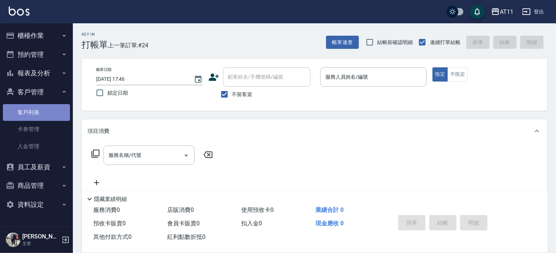
click at [37, 113] on link "客戶列表" at bounding box center [36, 112] width 67 height 17
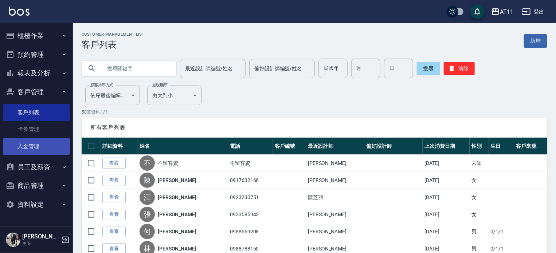
click at [32, 144] on link "入金管理" at bounding box center [36, 146] width 67 height 17
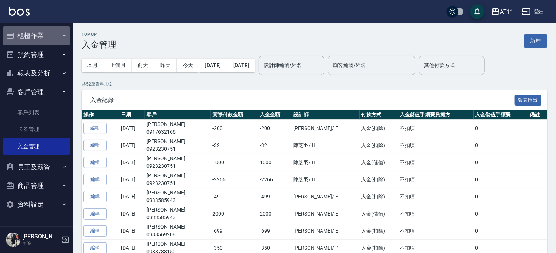
click at [27, 37] on button "櫃檯作業" at bounding box center [36, 35] width 67 height 19
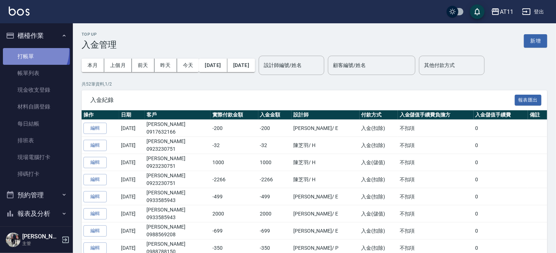
click at [30, 51] on link "打帳單" at bounding box center [36, 56] width 67 height 17
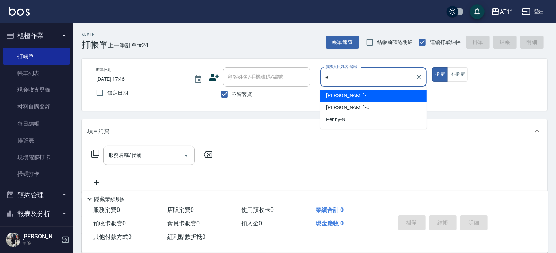
type input "[PERSON_NAME]-E"
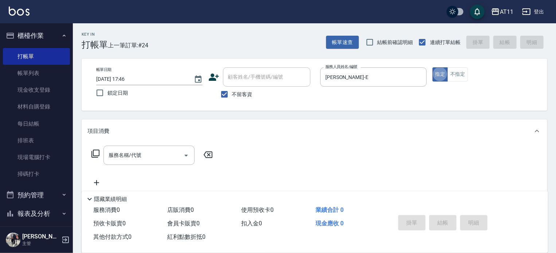
type button "true"
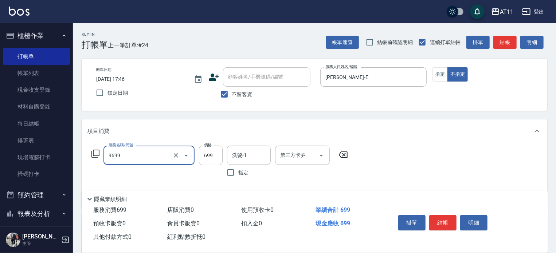
type input "C套餐(9699)"
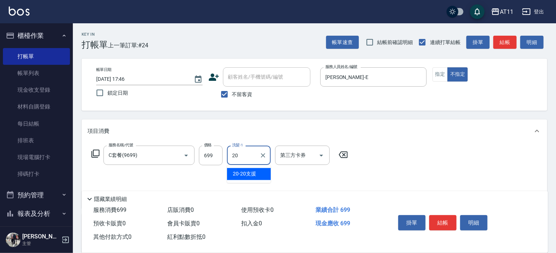
type input "20-20支援"
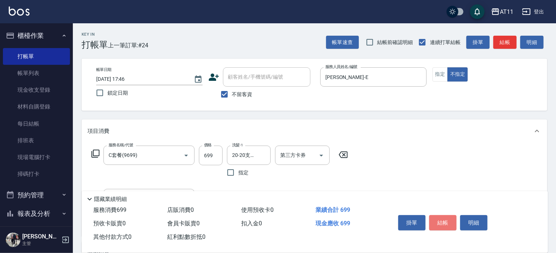
click at [441, 223] on button "結帳" at bounding box center [443, 223] width 27 height 15
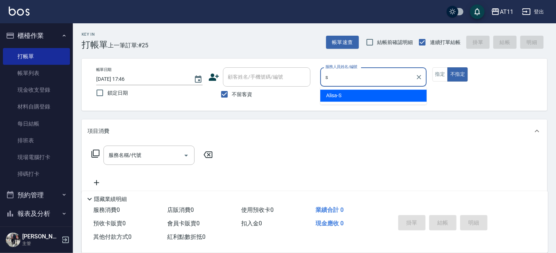
type input "Alisa-S"
type button "false"
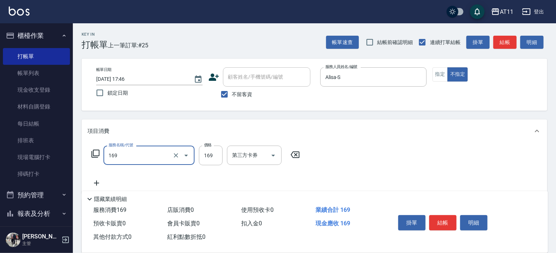
type input "單剪(169)"
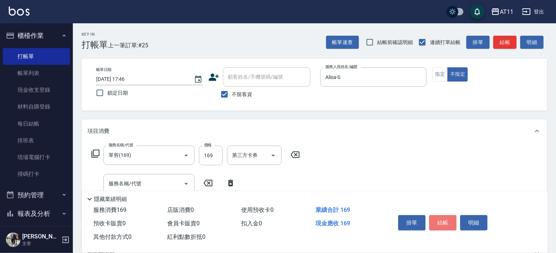
click at [441, 223] on button "結帳" at bounding box center [443, 223] width 27 height 15
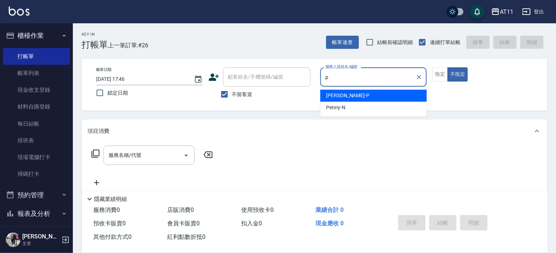
type input "Park-P"
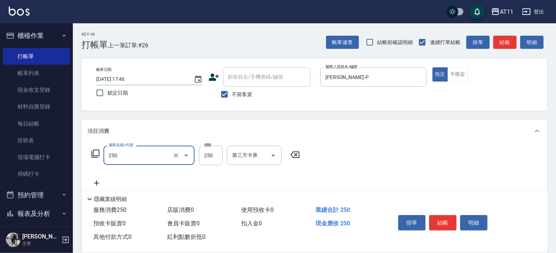
type input "B級單剪(250)"
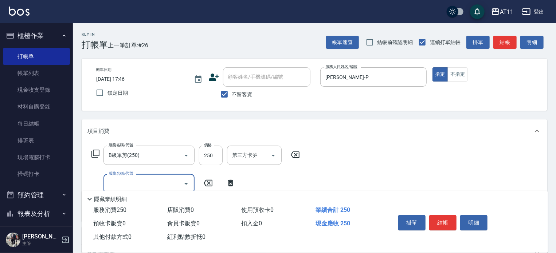
click at [441, 223] on button "結帳" at bounding box center [443, 223] width 27 height 15
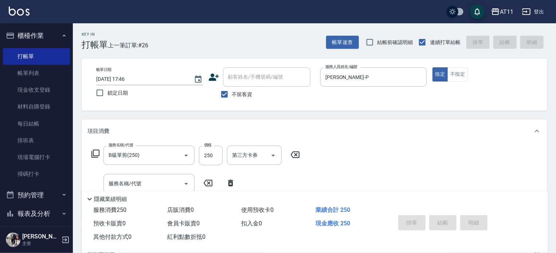
type input "2025/08/10 17:47"
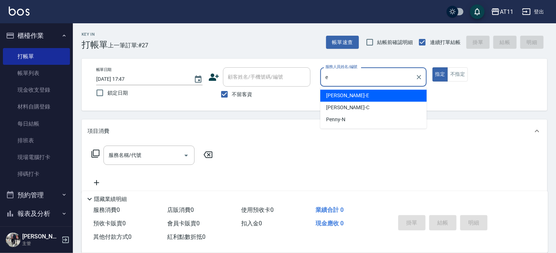
type input "[PERSON_NAME]-E"
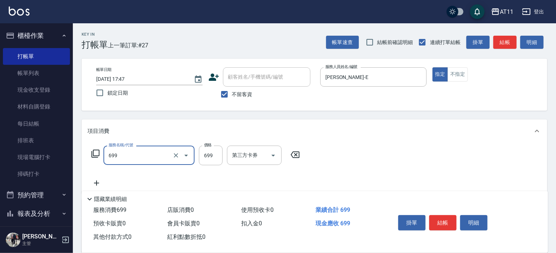
type input "SPA699(699)"
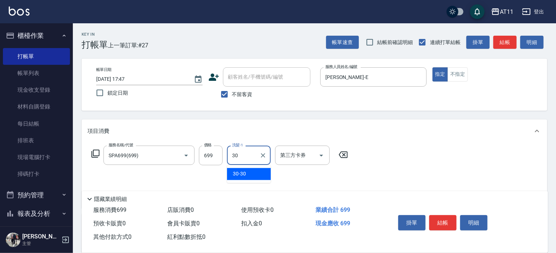
type input "30-30"
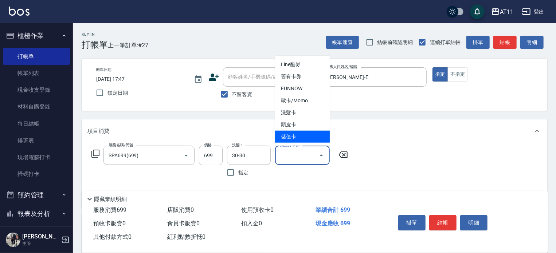
type input "儲值卡"
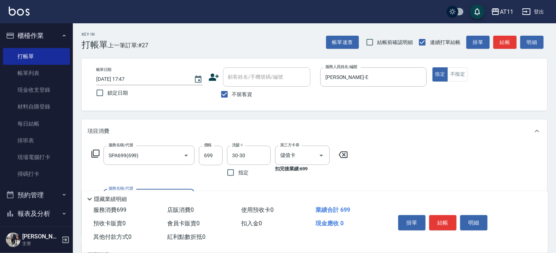
click at [441, 223] on button "結帳" at bounding box center [443, 223] width 27 height 15
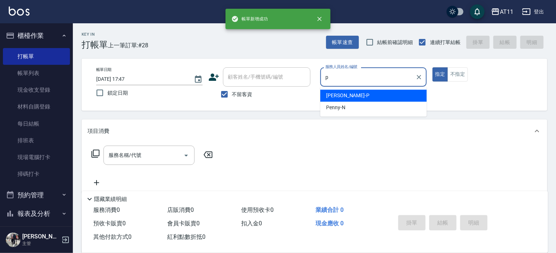
type input "Park-P"
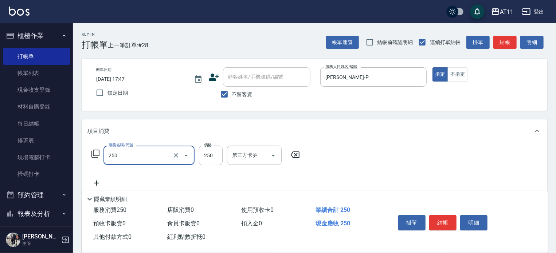
type input "B級單剪(250)"
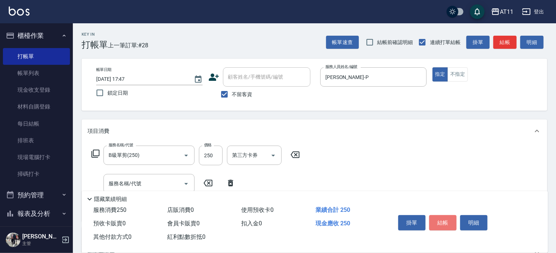
click at [441, 223] on button "結帳" at bounding box center [443, 223] width 27 height 15
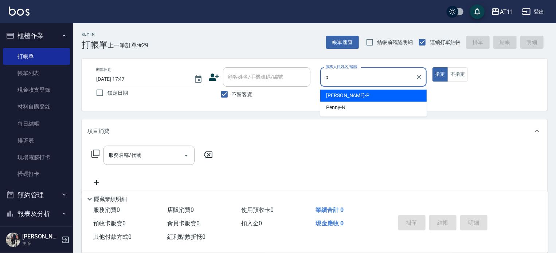
type input "Park-P"
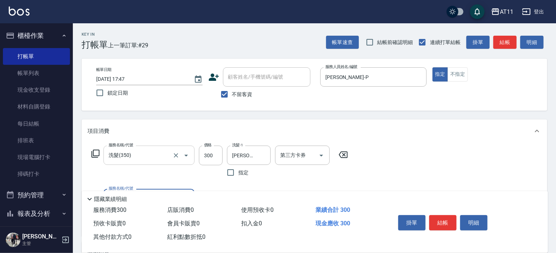
click at [130, 154] on input "洗髮(350)" at bounding box center [139, 155] width 64 height 13
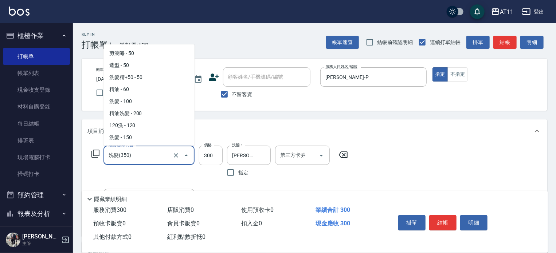
scroll to position [154, 0]
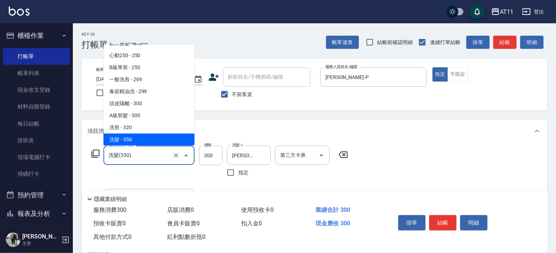
click at [130, 154] on input "洗髮(350)" at bounding box center [139, 155] width 64 height 13
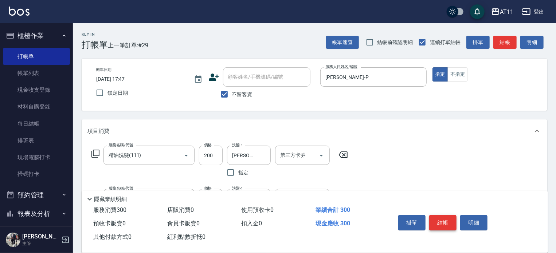
click at [448, 222] on button "結帳" at bounding box center [443, 223] width 27 height 15
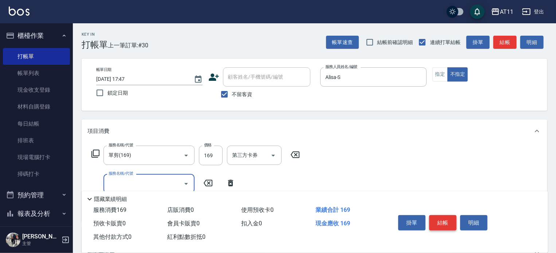
click at [448, 222] on button "結帳" at bounding box center [443, 223] width 27 height 15
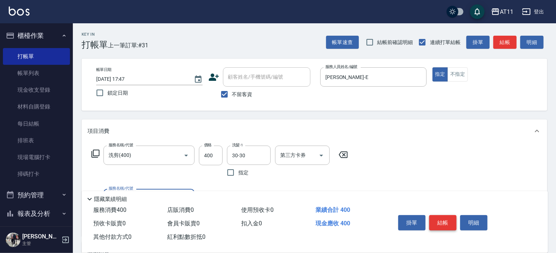
click at [448, 222] on button "結帳" at bounding box center [443, 223] width 27 height 15
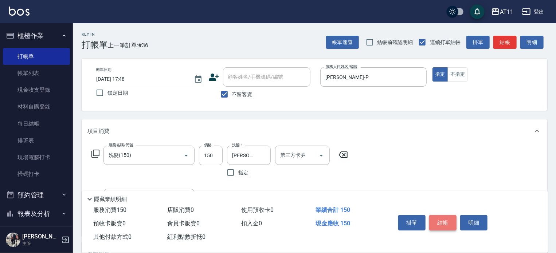
click at [448, 222] on button "結帳" at bounding box center [443, 223] width 27 height 15
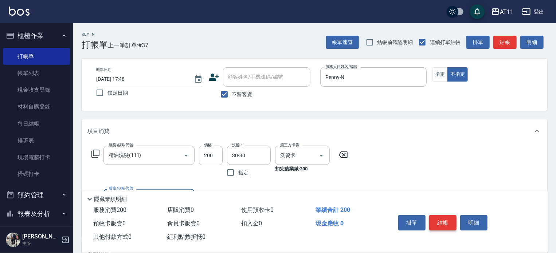
click at [448, 222] on button "結帳" at bounding box center [443, 223] width 27 height 15
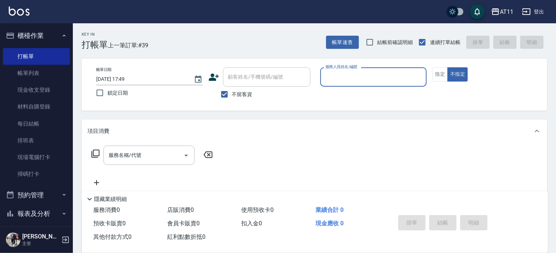
click at [32, 34] on button "櫃檯作業" at bounding box center [36, 35] width 67 height 19
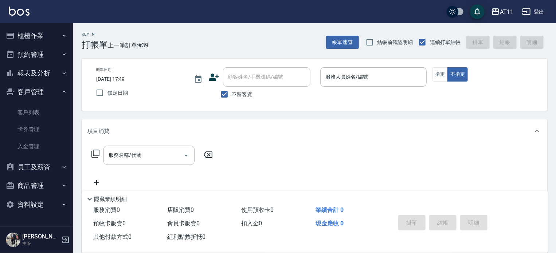
click at [37, 93] on button "客戶管理" at bounding box center [36, 92] width 67 height 19
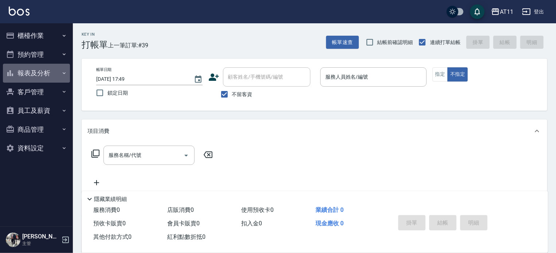
click at [35, 71] on button "報表及分析" at bounding box center [36, 73] width 67 height 19
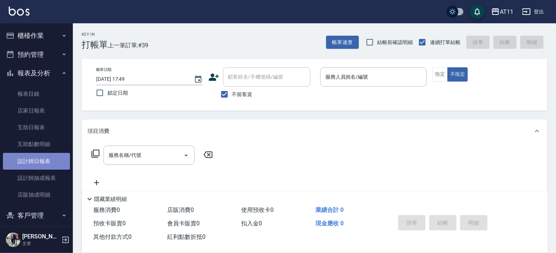
click at [39, 164] on link "設計師日報表" at bounding box center [36, 161] width 67 height 17
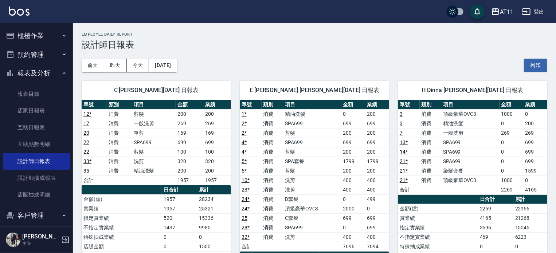
click at [32, 38] on button "櫃檯作業" at bounding box center [36, 35] width 67 height 19
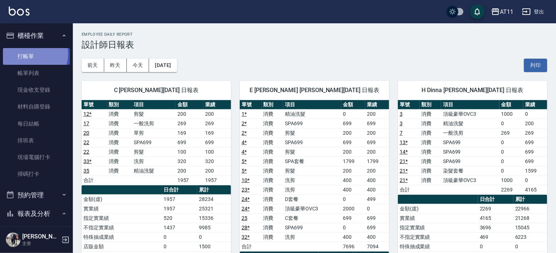
click at [30, 54] on link "打帳單" at bounding box center [36, 56] width 67 height 17
